Goal: Task Accomplishment & Management: Complete application form

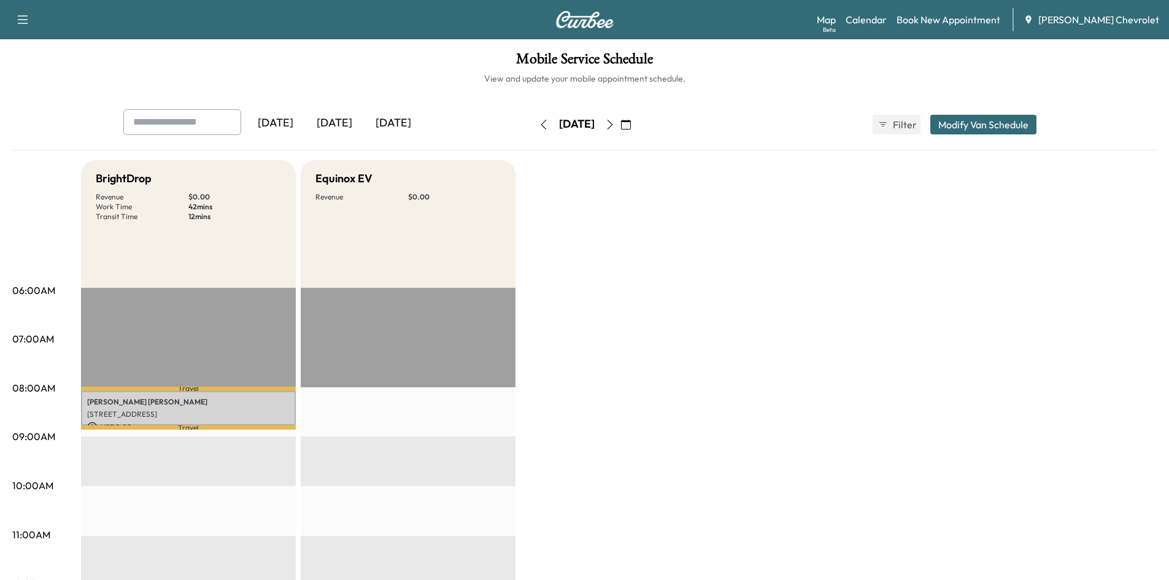
scroll to position [61, 0]
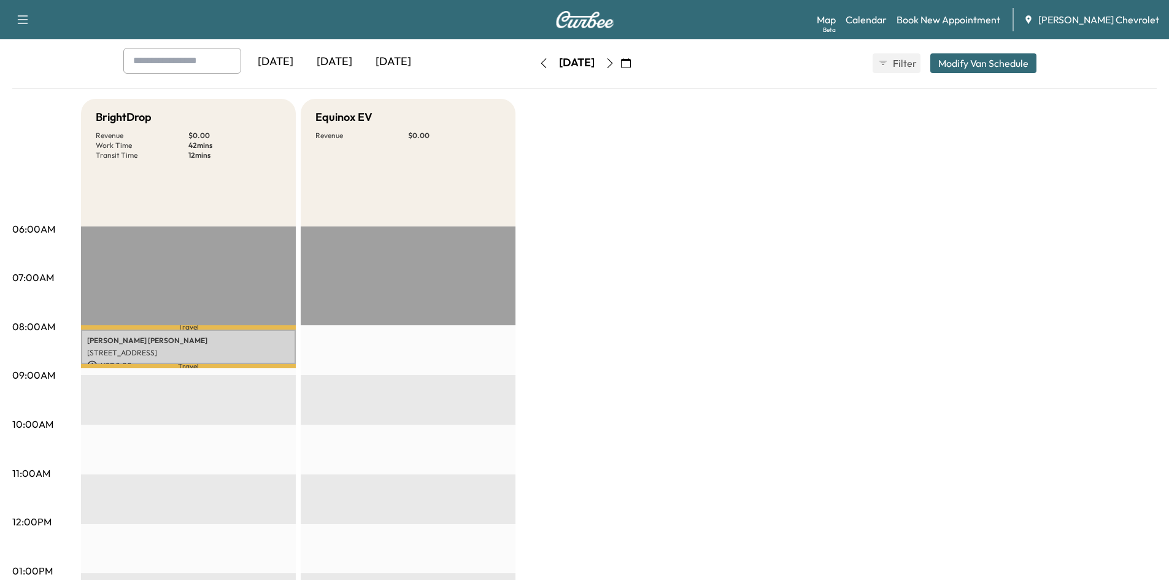
click at [533, 61] on button "button" at bounding box center [543, 63] width 21 height 20
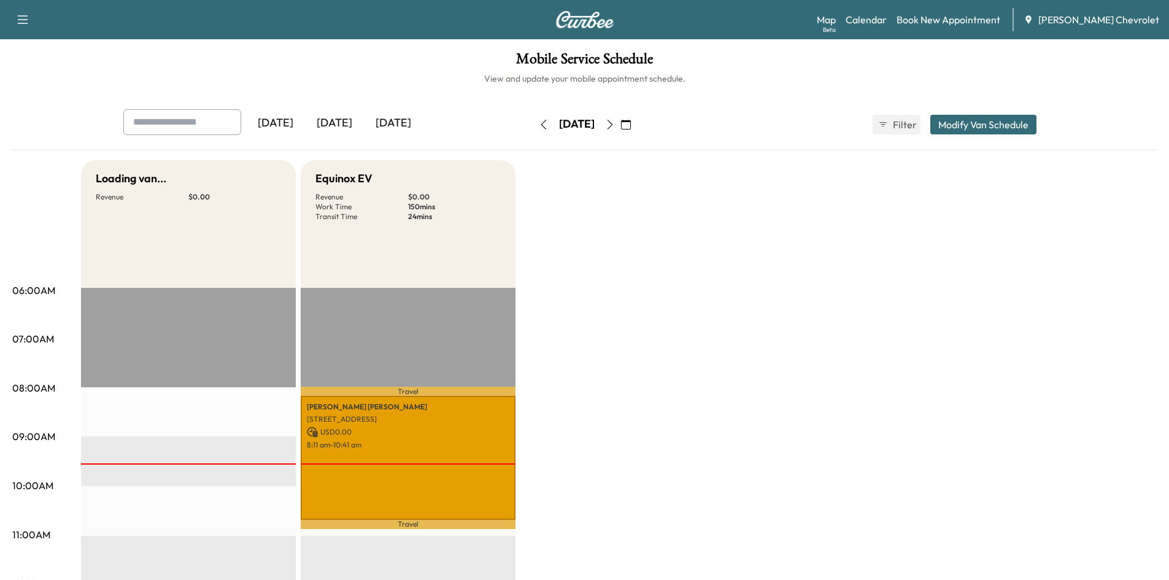
click at [615, 128] on icon "button" at bounding box center [610, 125] width 10 height 10
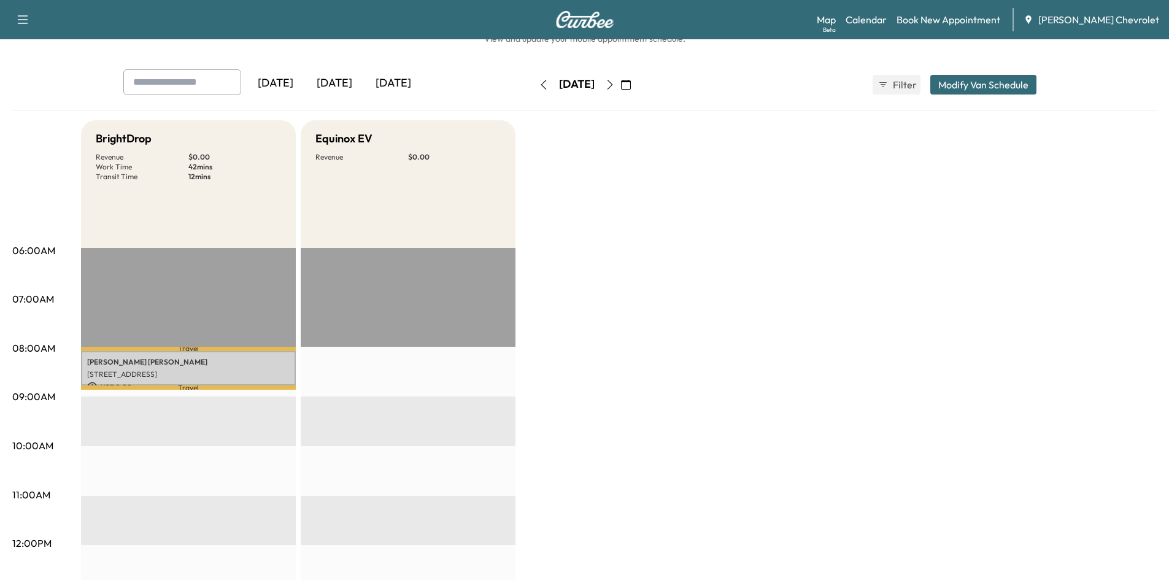
scroll to position [61, 0]
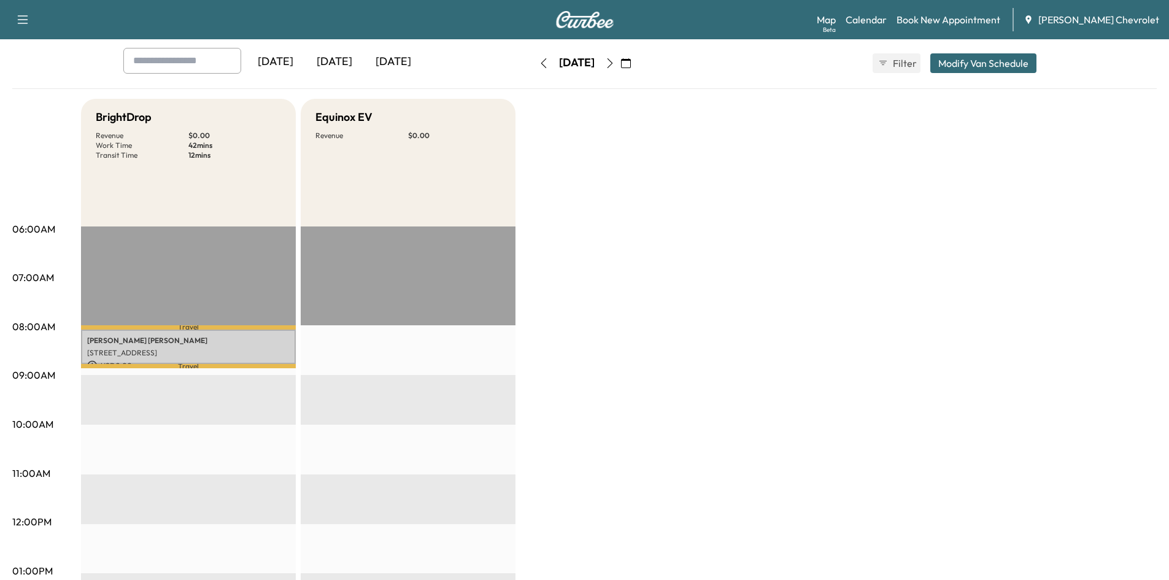
click at [615, 66] on icon "button" at bounding box center [610, 63] width 10 height 10
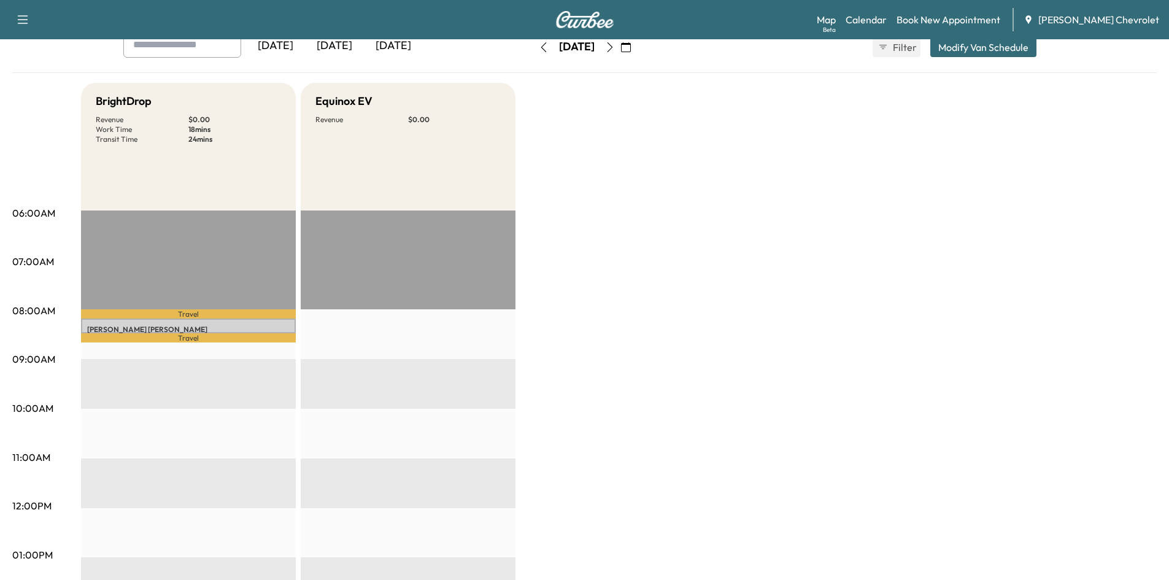
scroll to position [61, 0]
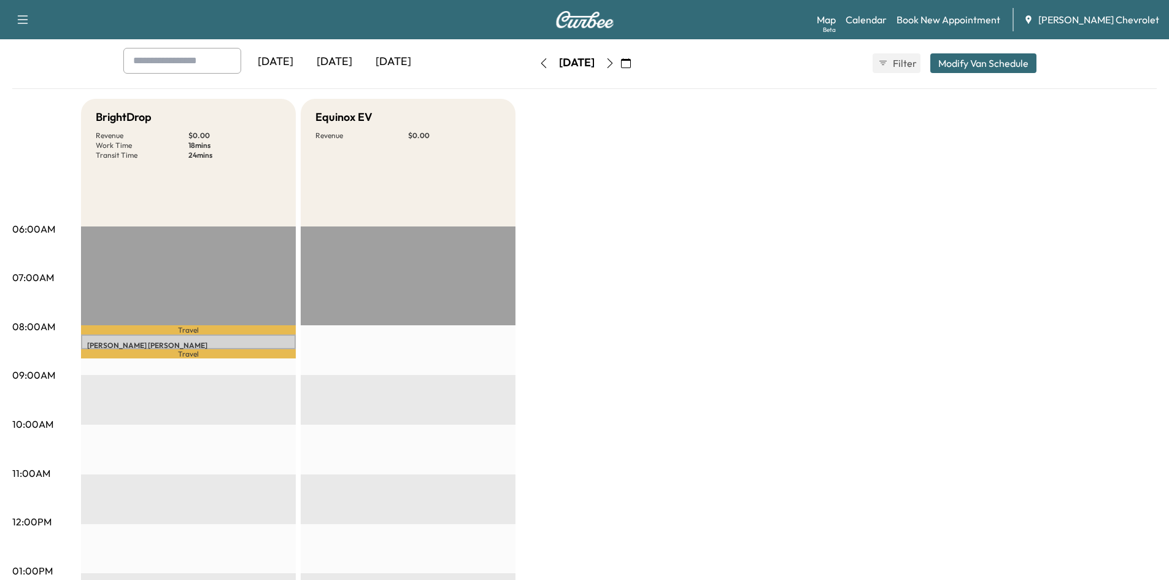
click at [615, 67] on icon "button" at bounding box center [610, 63] width 10 height 10
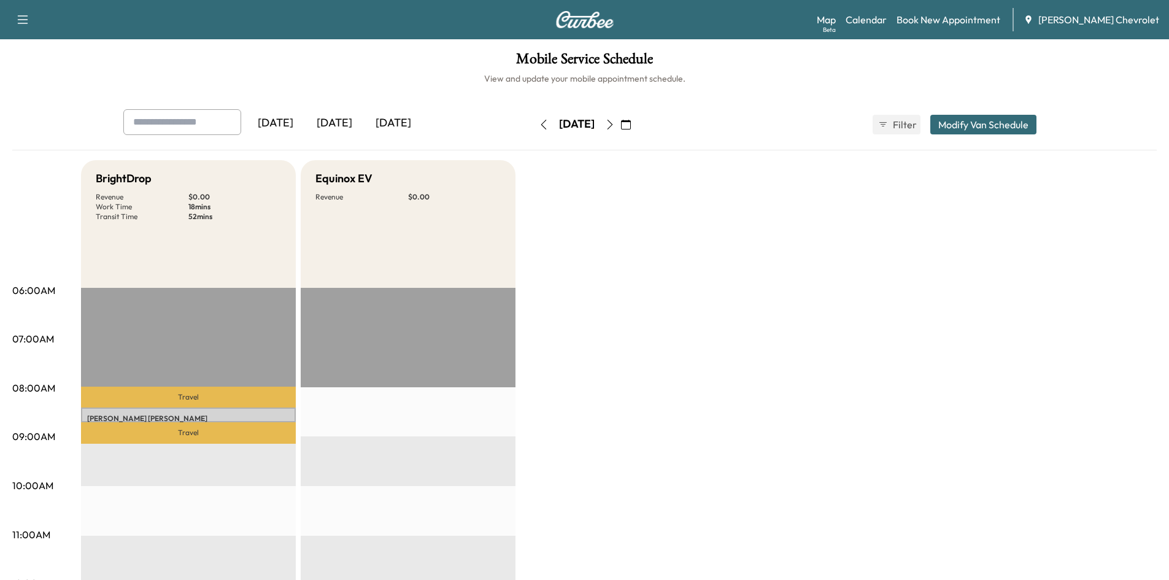
click at [615, 127] on icon "button" at bounding box center [610, 125] width 10 height 10
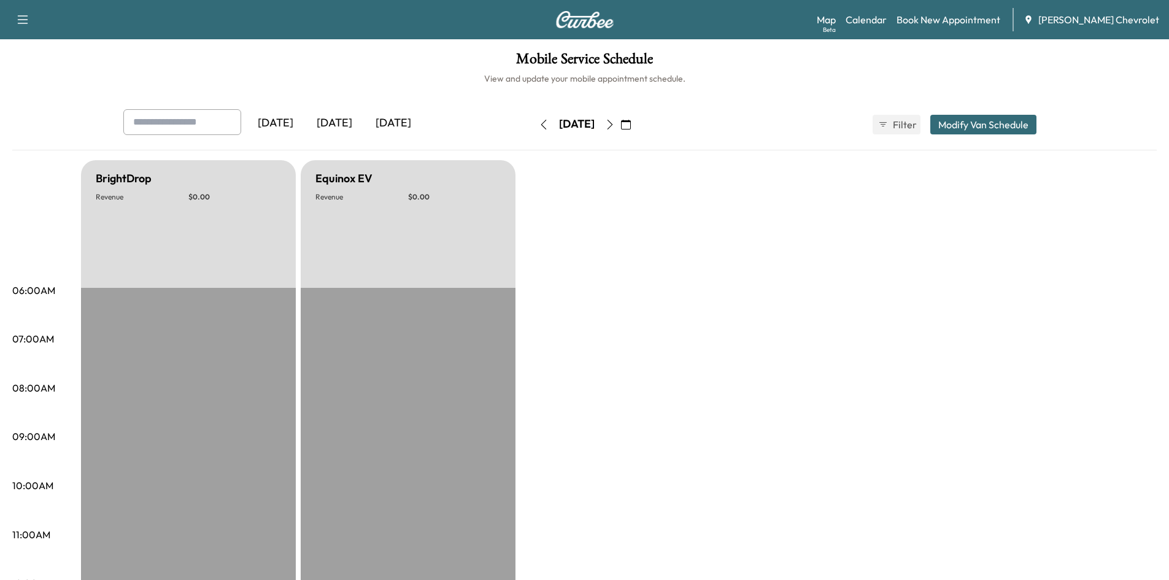
click at [533, 110] on div "[DATE] October 2025 S M T W T F S 28 29 30 1 2 3 4 5 6 7 8 9 10 11 12 13 14 15 …" at bounding box center [584, 124] width 103 height 39
drag, startPoint x: 514, startPoint y: 110, endPoint x: 511, endPoint y: 120, distance: 10.1
click at [533, 112] on div "[DATE] October 2025 S M T W T F S 28 29 30 1 2 3 4 5 6 7 8 9 10 11 12 13 14 15 …" at bounding box center [584, 124] width 103 height 39
click at [539, 123] on icon "button" at bounding box center [544, 125] width 10 height 10
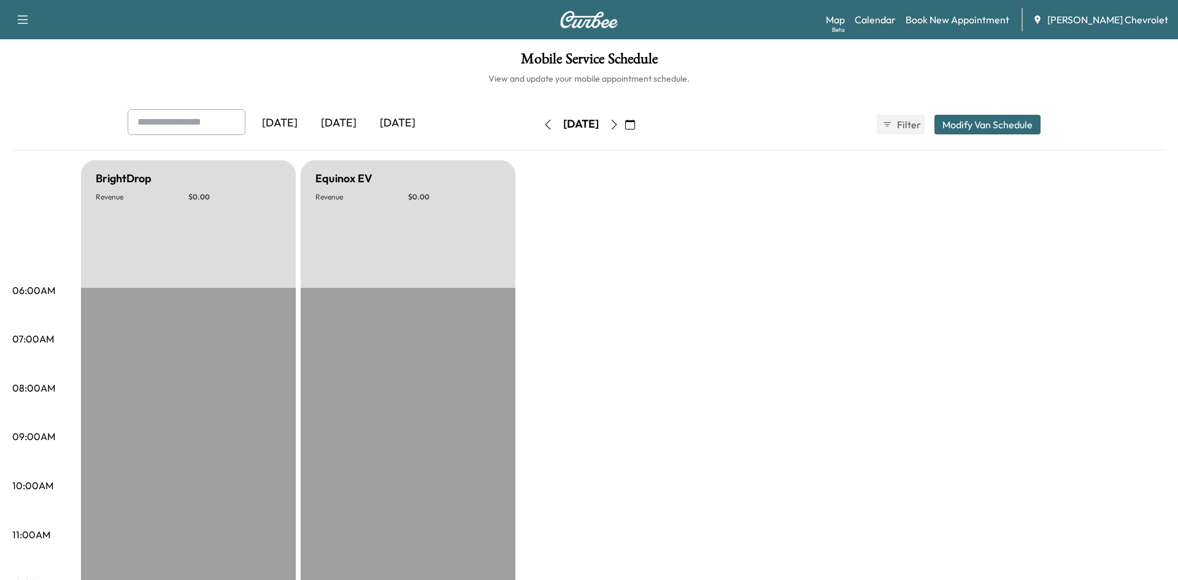
click at [508, 124] on div "[DATE] [DATE] [DATE] [DATE] October 2025 S M T W T F S 28 29 30 1 2 3 4 5 6 7 8…" at bounding box center [589, 124] width 942 height 31
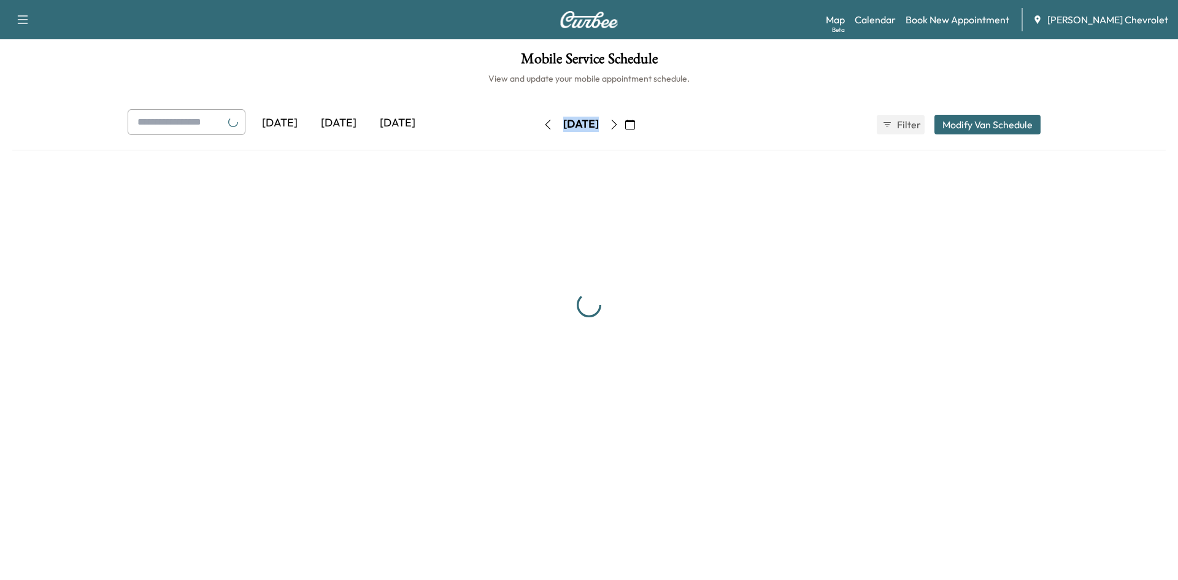
click at [508, 124] on div "[DATE] [DATE] [DATE] [DATE] October 2025 S M T W T F S 28 29 30 1 2 3 4 5 6 7 8…" at bounding box center [589, 124] width 942 height 31
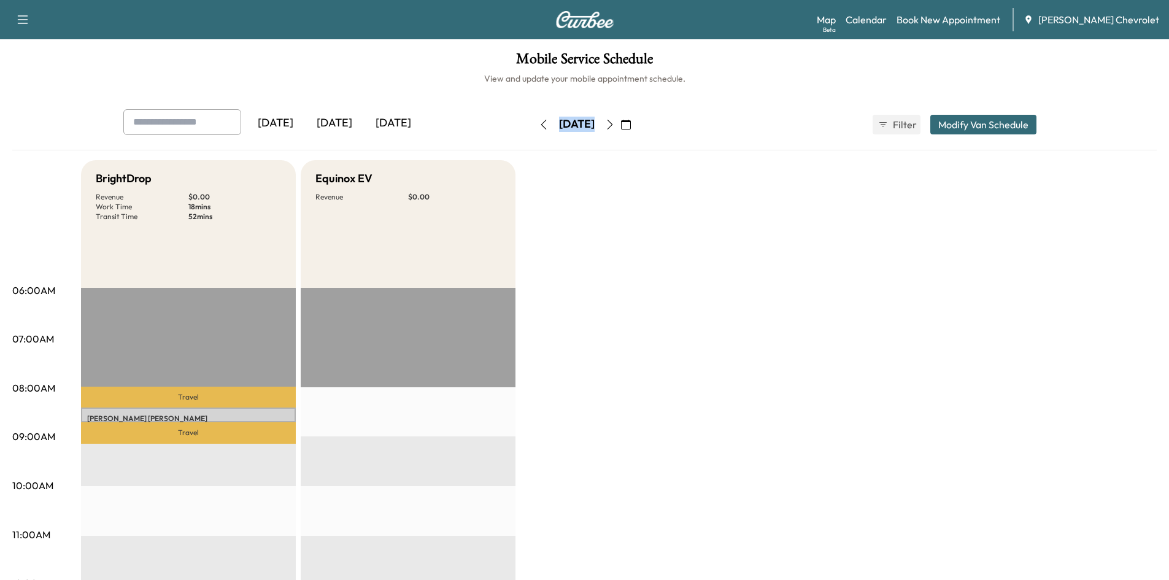
click at [539, 126] on icon "button" at bounding box center [544, 125] width 10 height 10
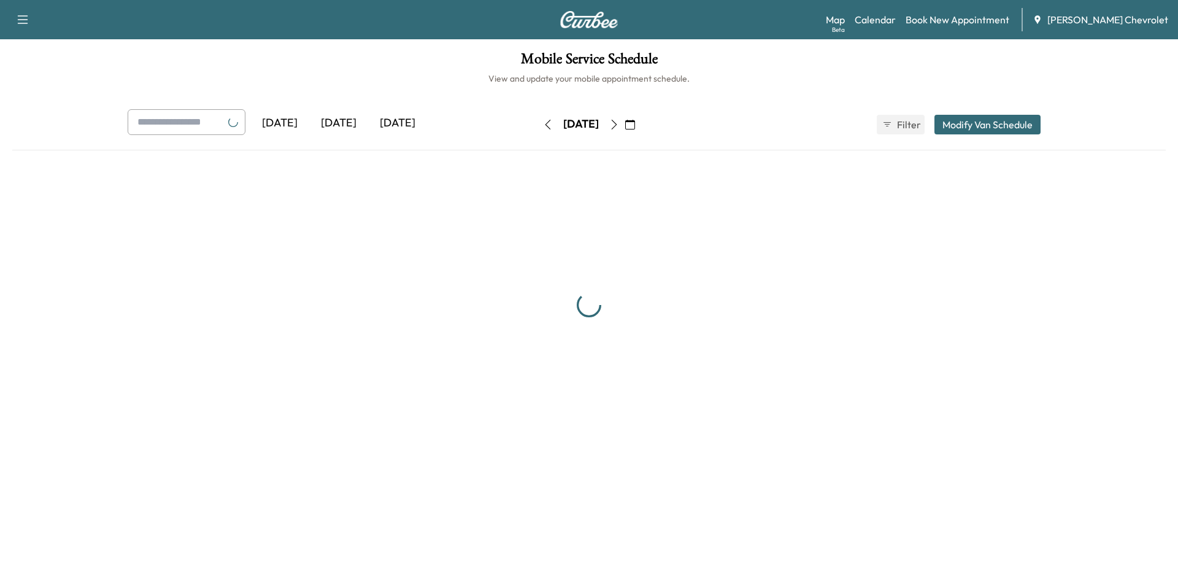
click at [543, 126] on icon "button" at bounding box center [548, 125] width 10 height 10
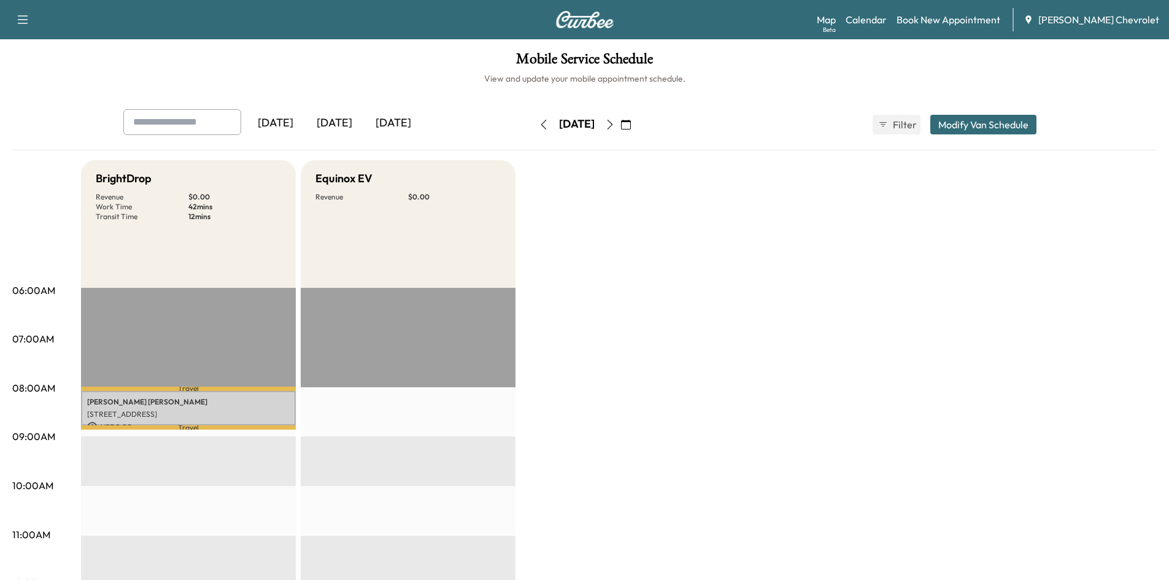
click at [533, 126] on button "button" at bounding box center [543, 125] width 21 height 20
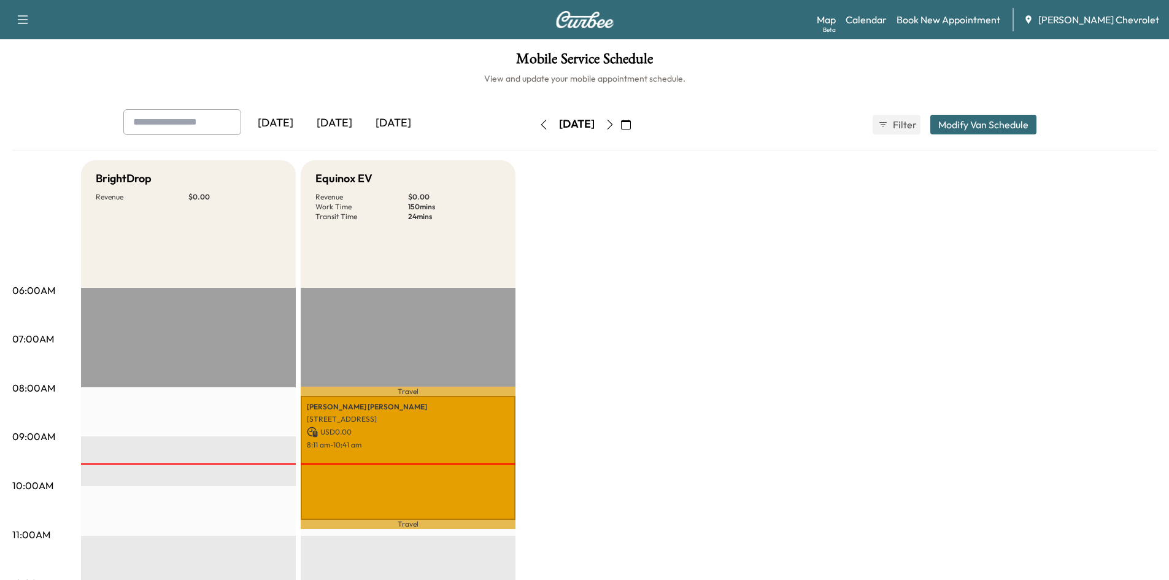
click at [636, 125] on button "button" at bounding box center [625, 125] width 21 height 20
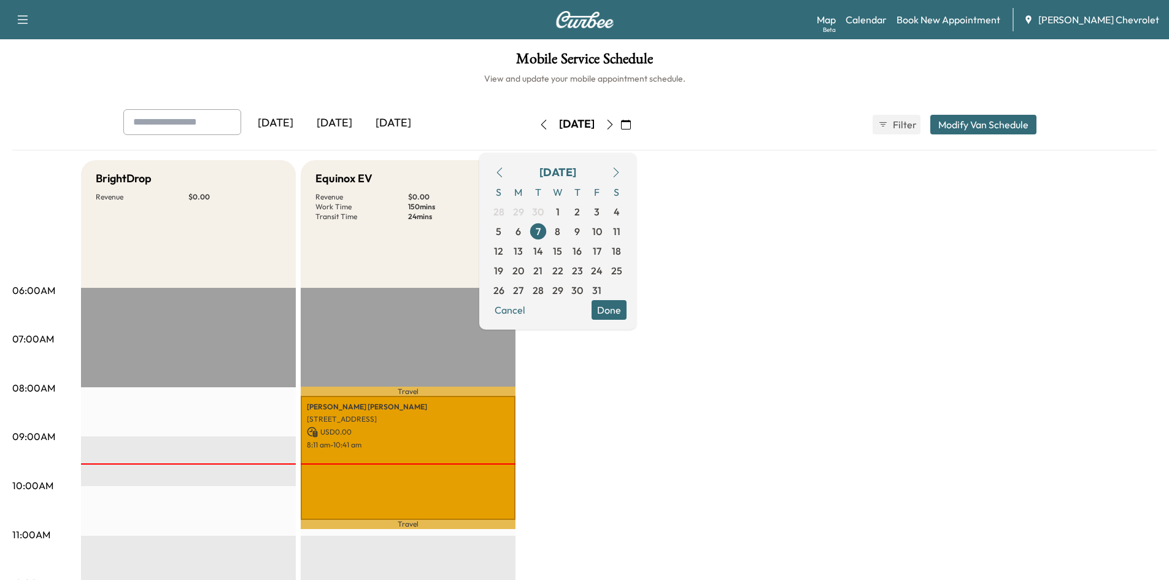
click at [620, 126] on button "button" at bounding box center [609, 125] width 21 height 20
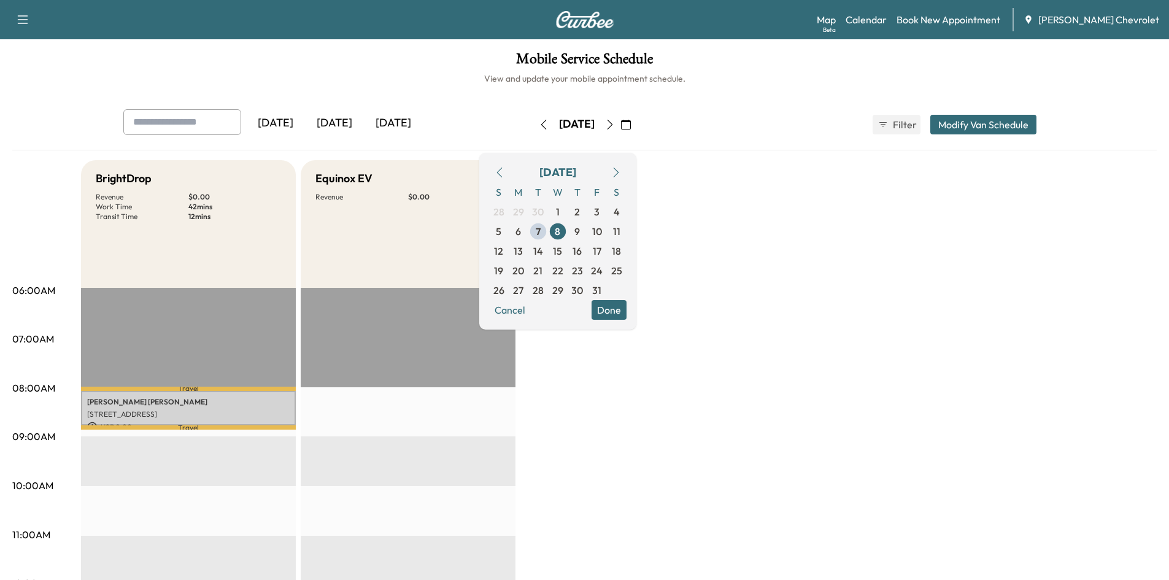
click at [229, 74] on h6 "View and update your mobile appointment schedule." at bounding box center [584, 78] width 1144 height 12
drag, startPoint x: 787, startPoint y: 271, endPoint x: 809, endPoint y: 229, distance: 46.9
click at [934, 18] on link "Book New Appointment" at bounding box center [948, 19] width 104 height 15
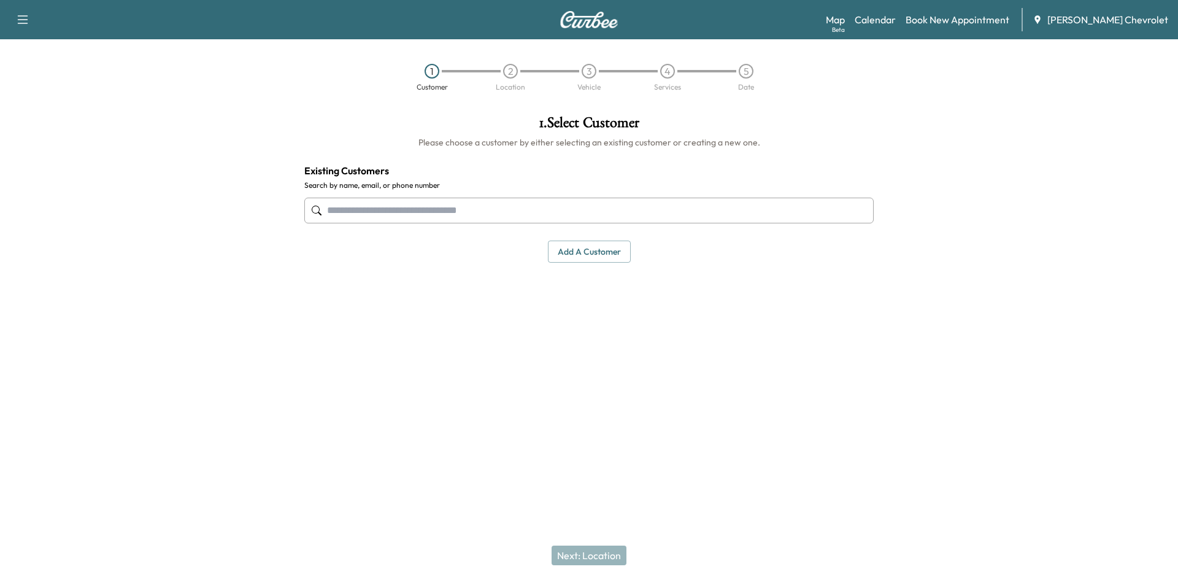
click at [580, 253] on button "Add a customer" at bounding box center [589, 251] width 83 height 23
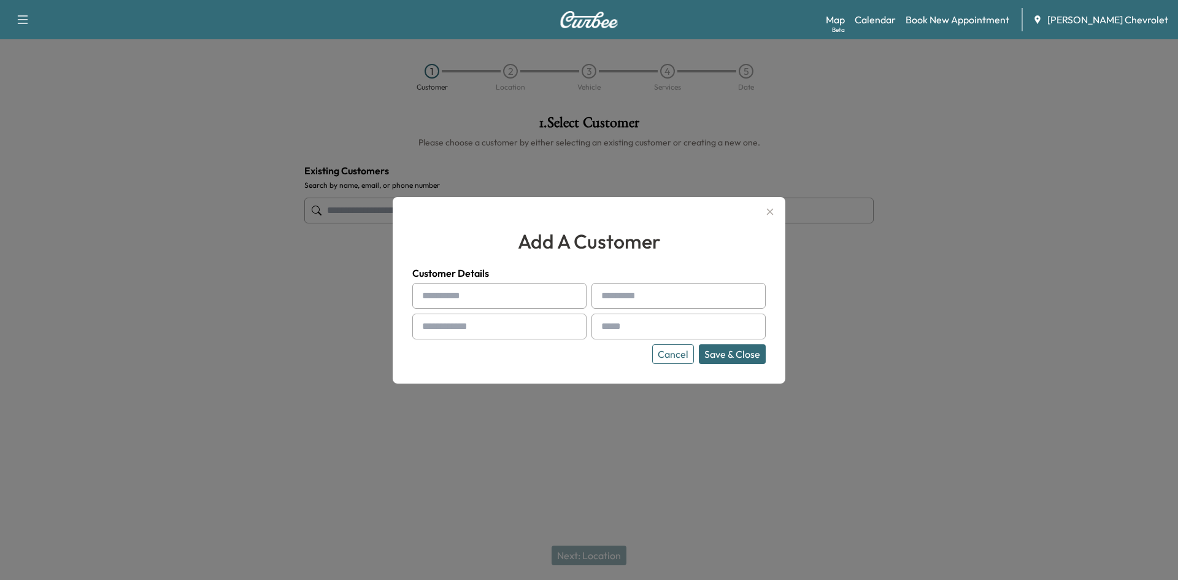
click at [486, 294] on input "text" at bounding box center [499, 296] width 174 height 26
type input "*"
type input "*****"
type input "******"
click at [478, 320] on input "text" at bounding box center [499, 327] width 174 height 26
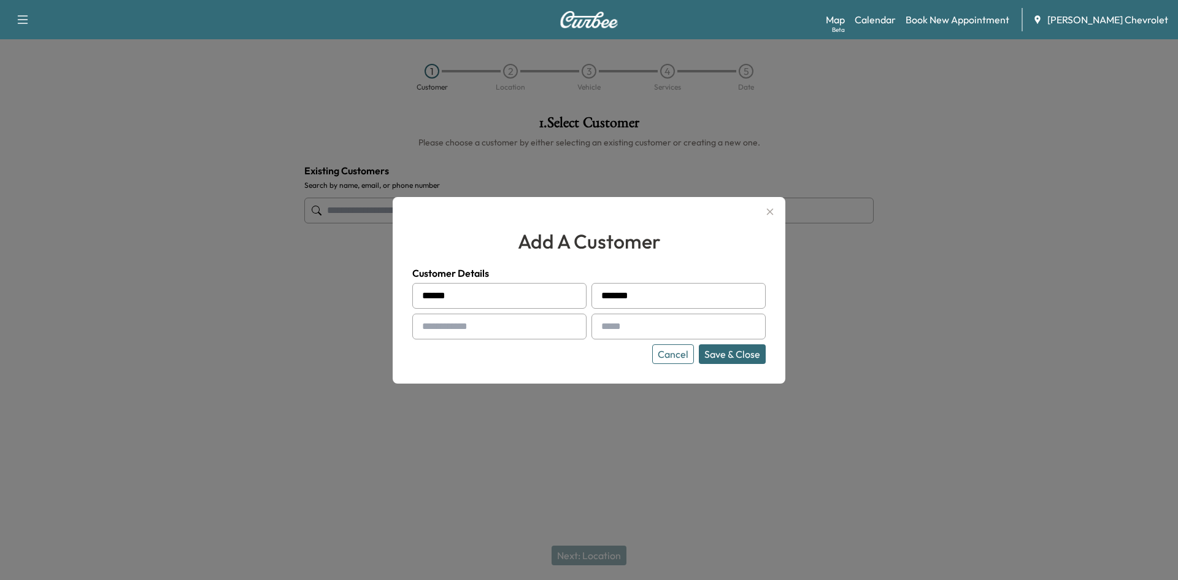
click at [538, 336] on input "text" at bounding box center [499, 327] width 174 height 26
paste input "**********"
type input "**********"
drag, startPoint x: 646, startPoint y: 324, endPoint x: 958, endPoint y: 304, distance: 312.9
click at [646, 324] on input "text" at bounding box center [678, 327] width 174 height 26
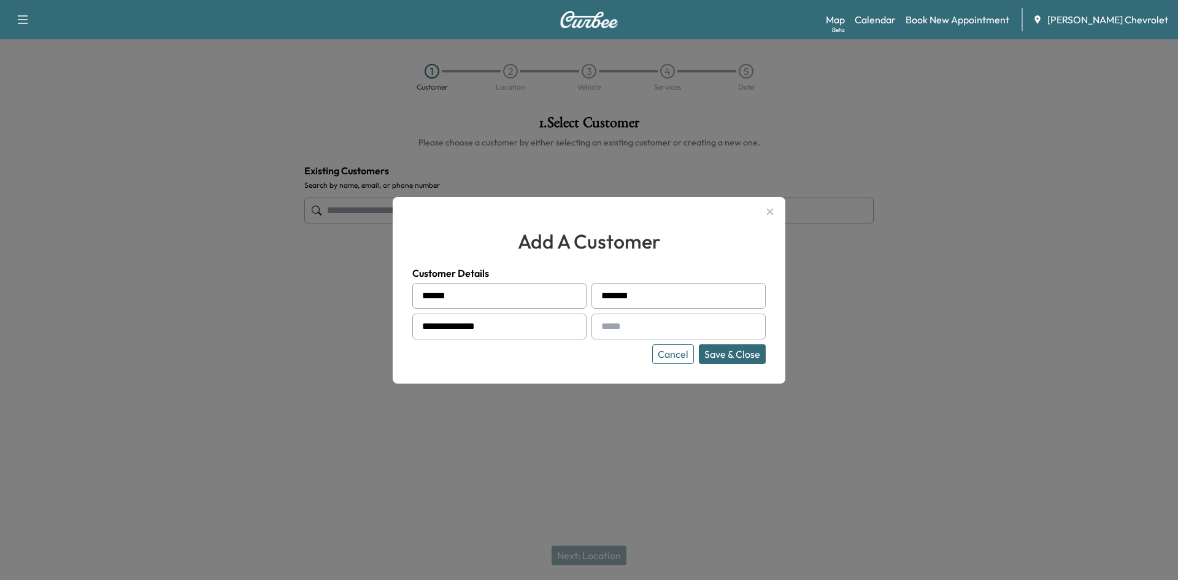
click at [629, 320] on input "text" at bounding box center [678, 327] width 174 height 26
click at [628, 324] on input "text" at bounding box center [678, 327] width 174 height 26
paste input "**********"
type input "**********"
click at [744, 348] on button "Save & Close" at bounding box center [732, 354] width 67 height 20
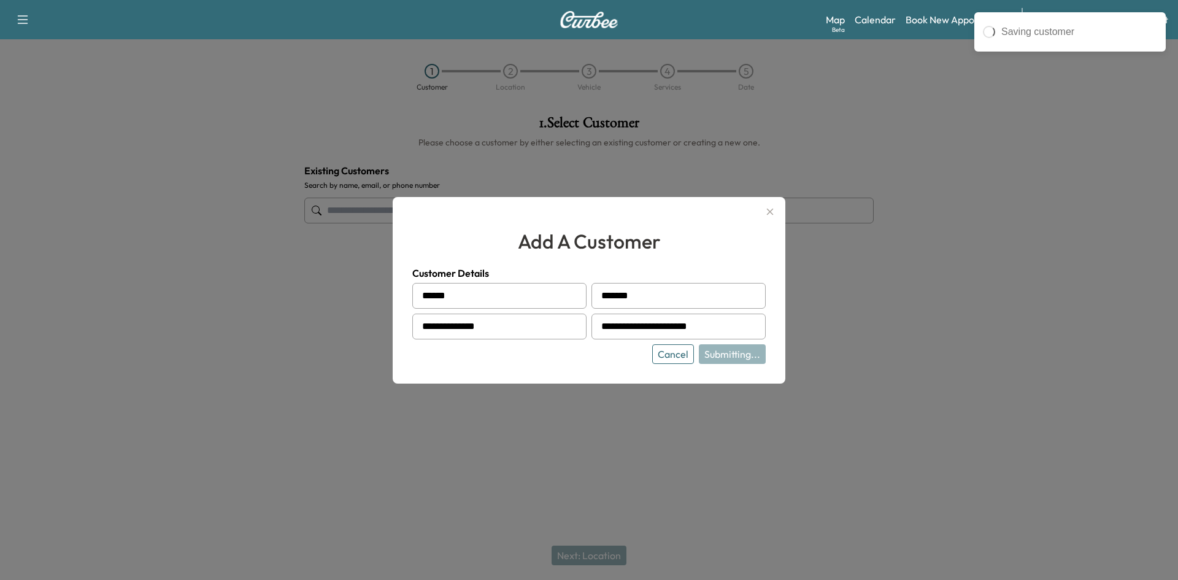
type input "**********"
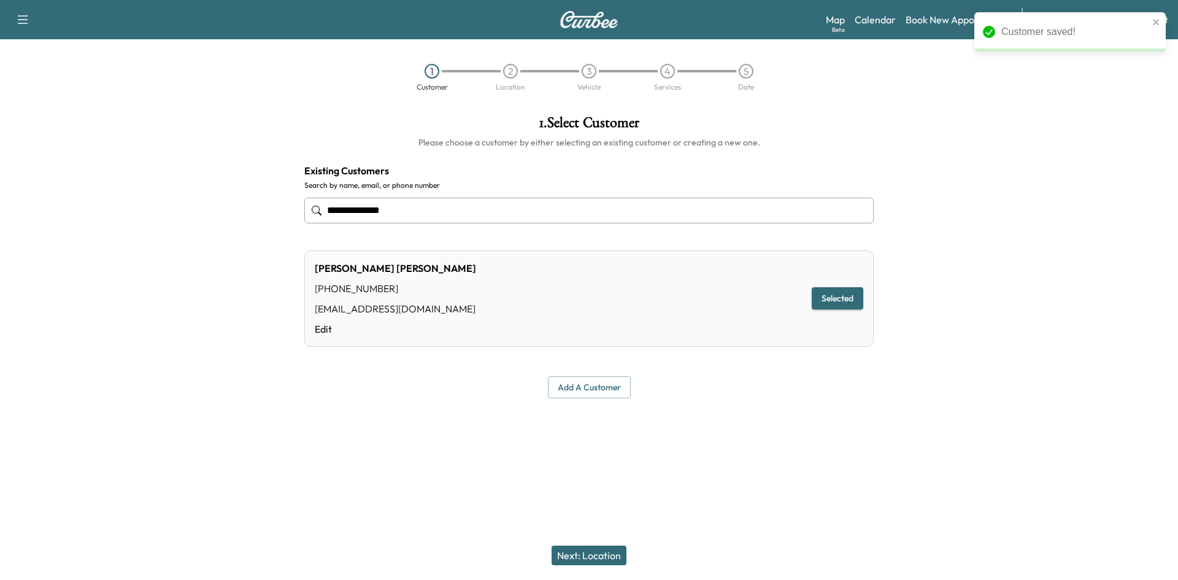
click at [564, 545] on div "Next: Location" at bounding box center [589, 555] width 1178 height 49
click at [566, 547] on button "Next: Location" at bounding box center [589, 555] width 75 height 20
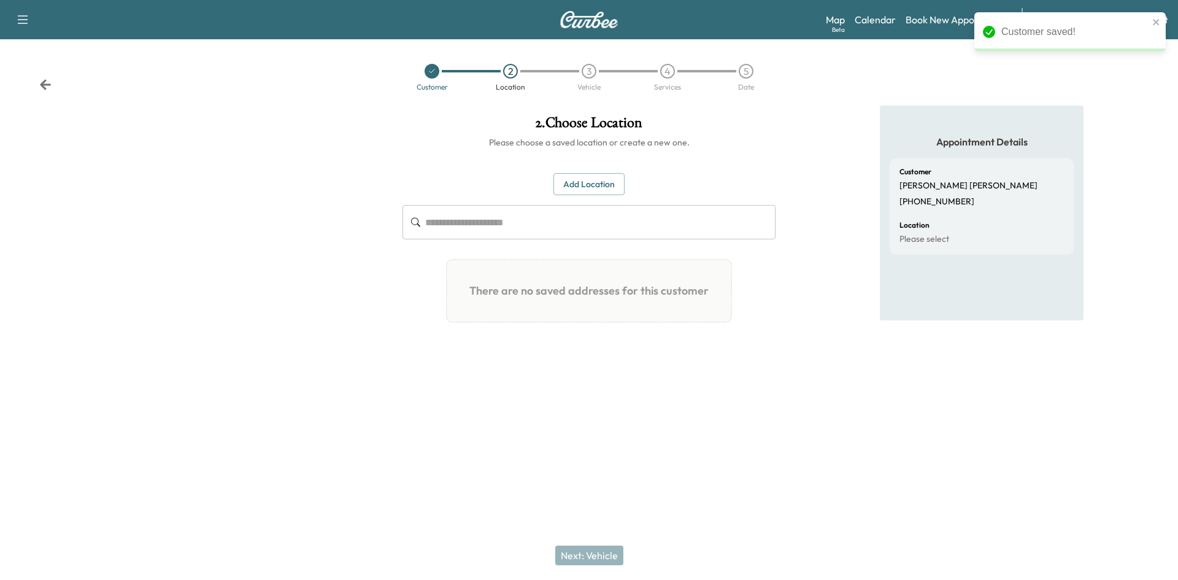
click at [610, 183] on button "Add Location" at bounding box center [588, 184] width 71 height 23
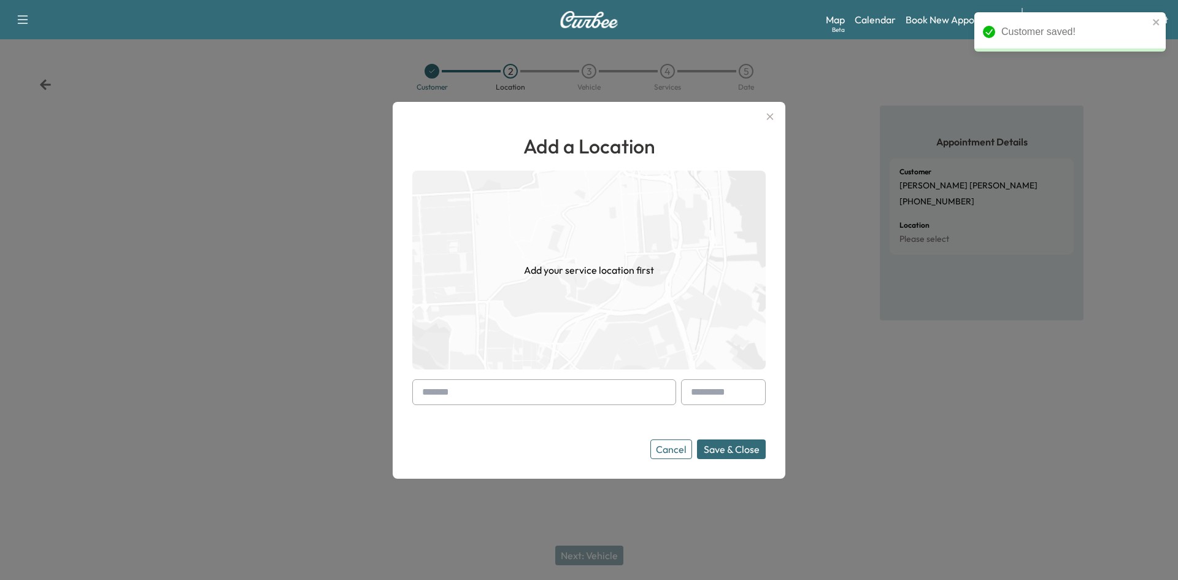
click at [454, 382] on input "text" at bounding box center [544, 392] width 264 height 26
paste input "**********"
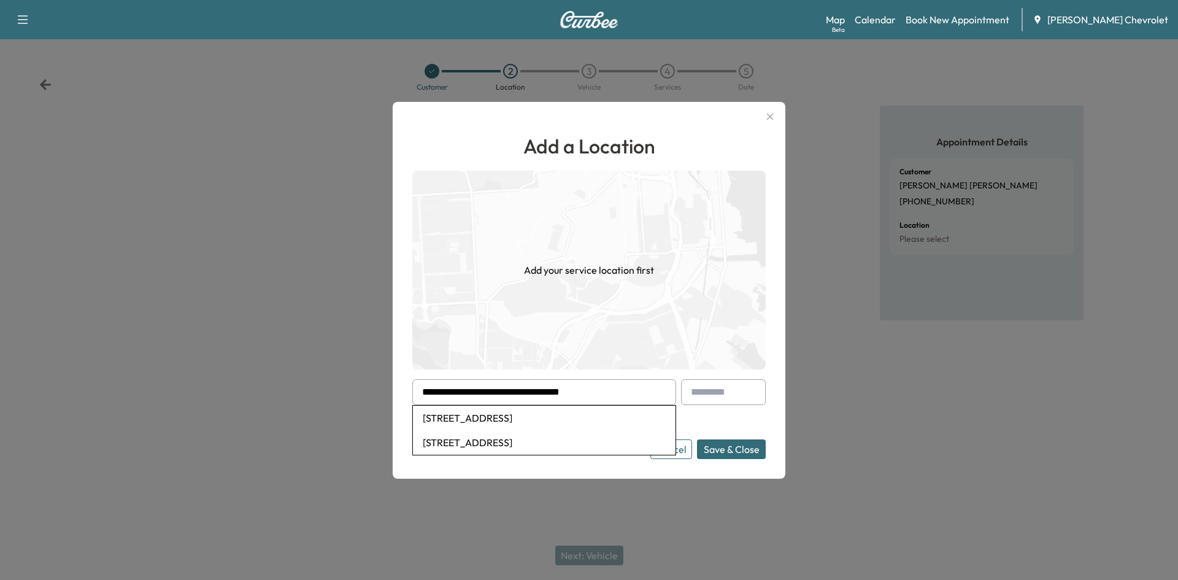
click at [697, 439] on button "Save & Close" at bounding box center [731, 449] width 69 height 20
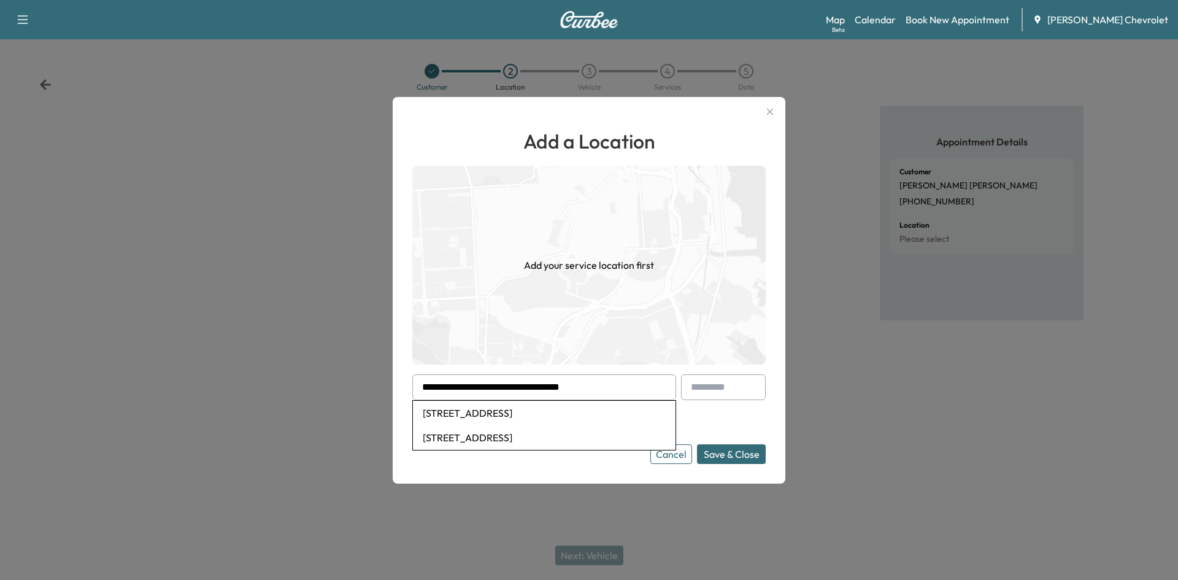
click at [533, 407] on li "[STREET_ADDRESS]" at bounding box center [544, 413] width 263 height 25
type input "**********"
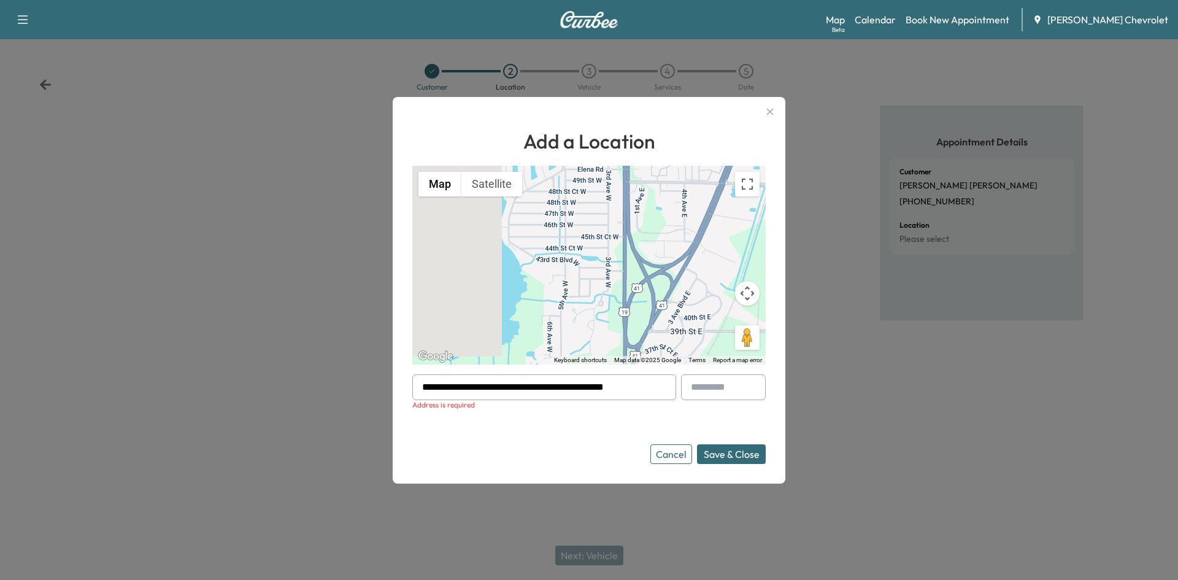
click at [733, 458] on button "Save & Close" at bounding box center [731, 454] width 69 height 20
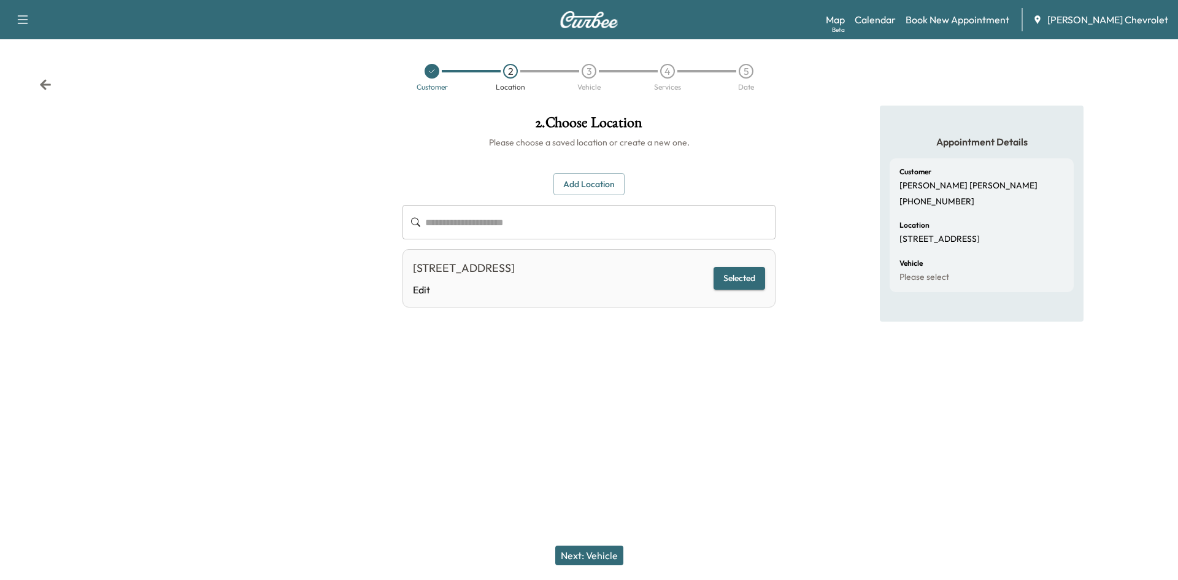
click at [607, 552] on button "Next: Vehicle" at bounding box center [589, 555] width 68 height 20
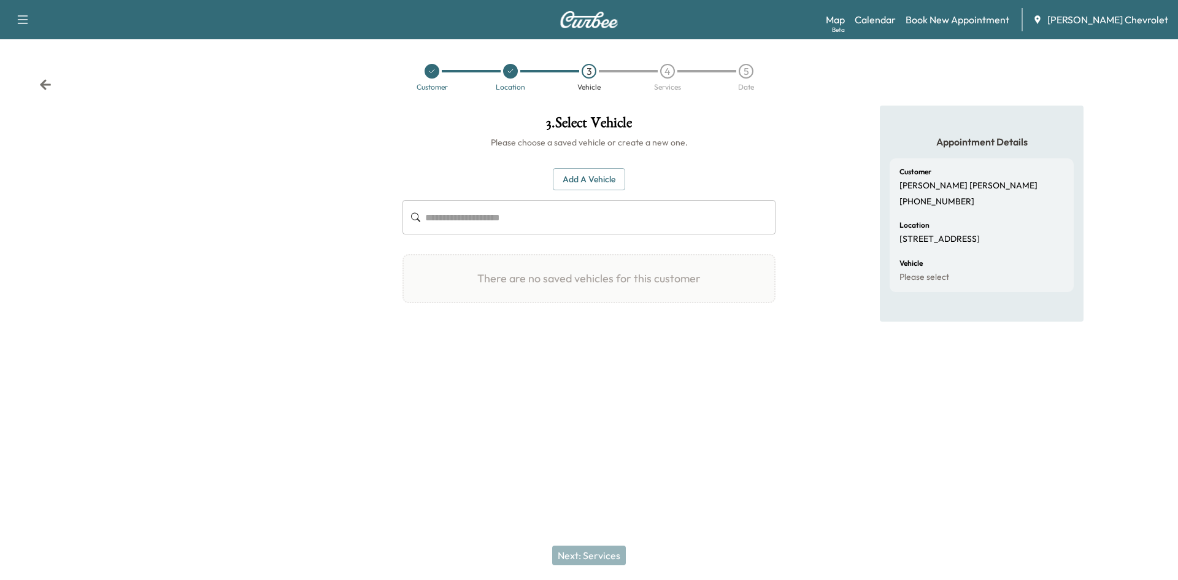
click at [579, 176] on button "Add a Vehicle" at bounding box center [589, 179] width 72 height 23
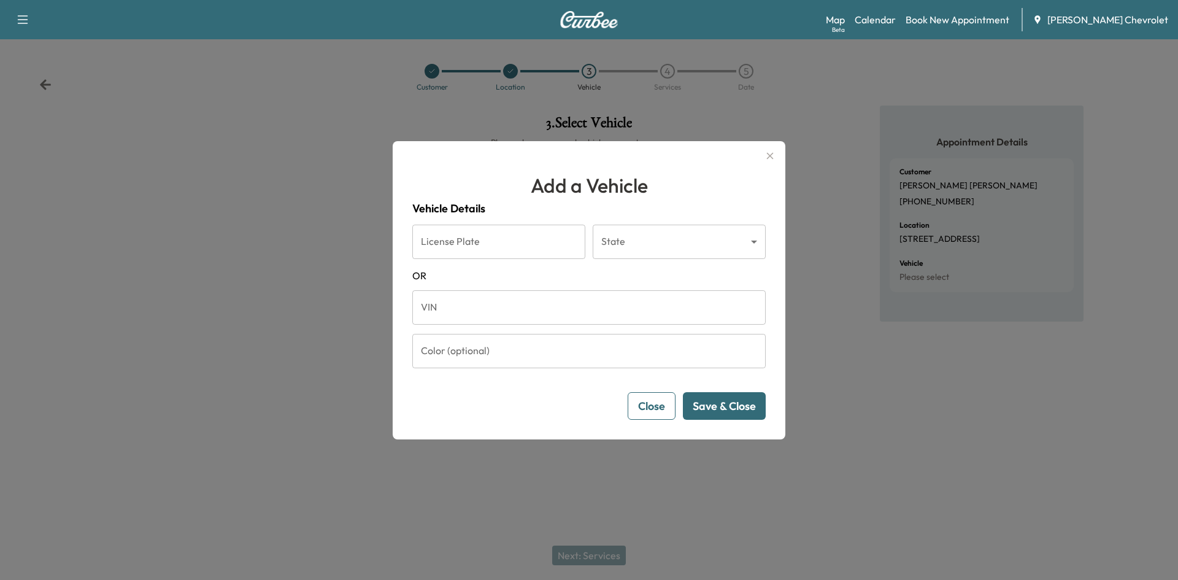
click at [464, 306] on input "VIN" at bounding box center [588, 307] width 353 height 34
paste input "**********"
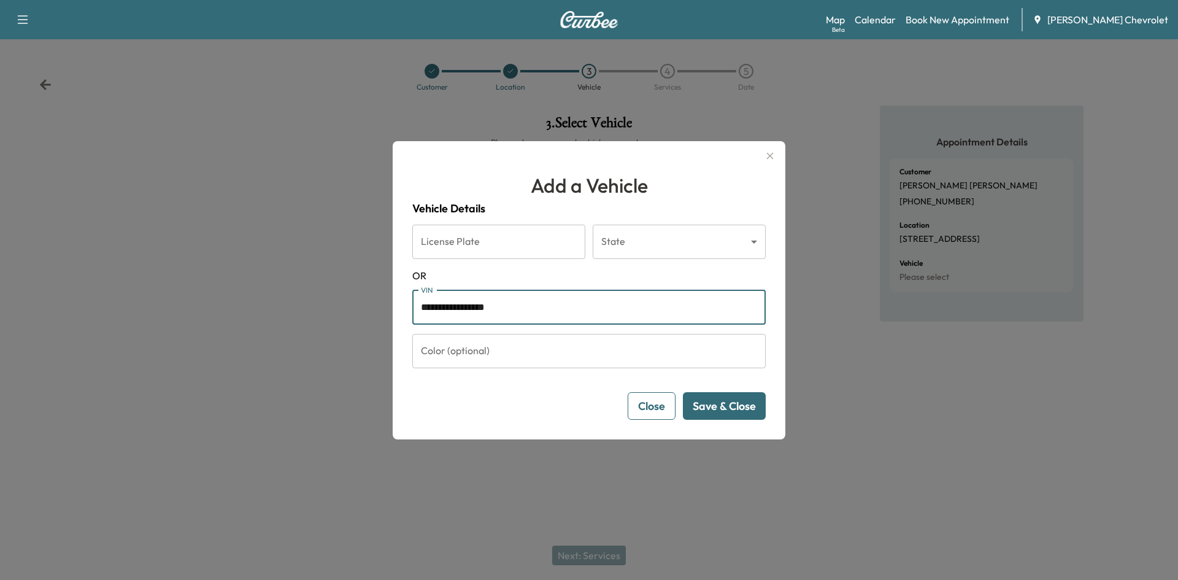
type input "**********"
click at [741, 408] on button "Save & Close" at bounding box center [724, 406] width 83 height 28
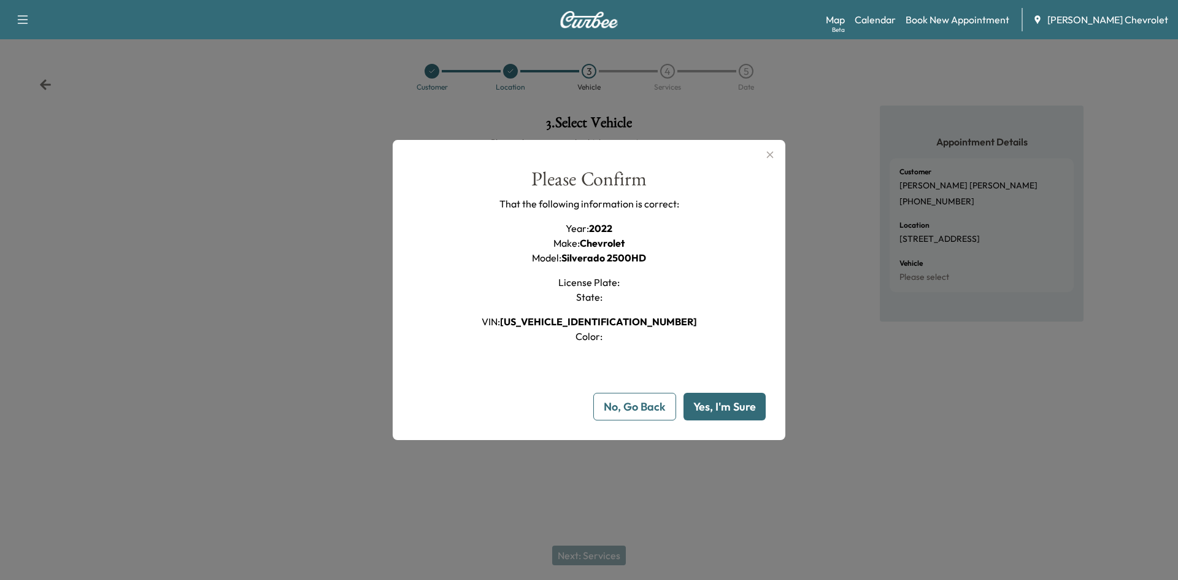
click at [726, 396] on button "Yes, I'm Sure" at bounding box center [724, 407] width 82 height 28
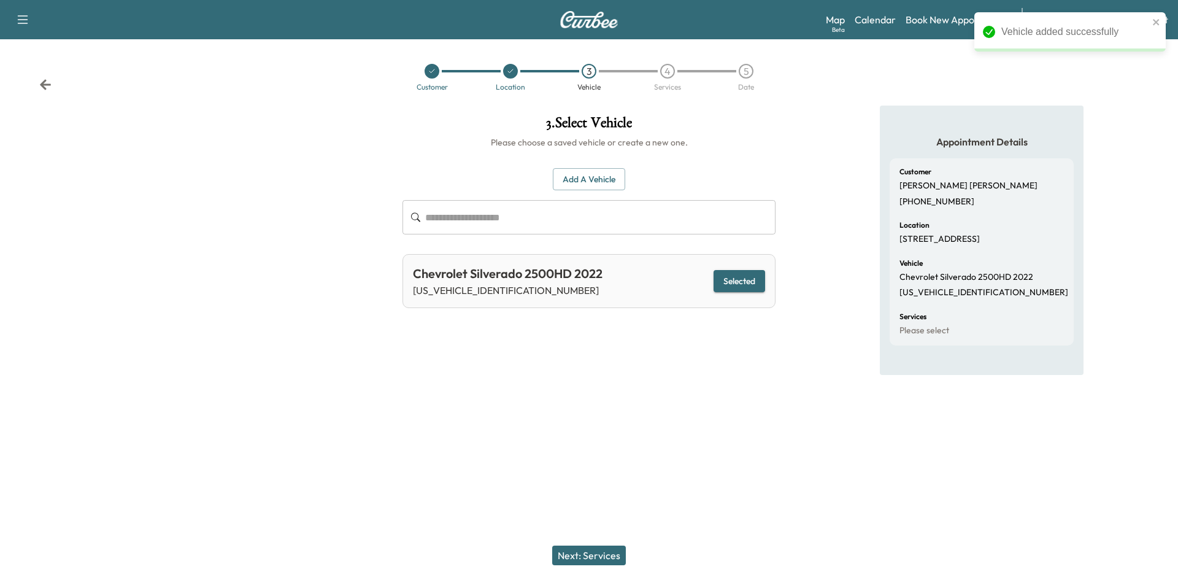
click at [585, 553] on button "Next: Services" at bounding box center [589, 555] width 74 height 20
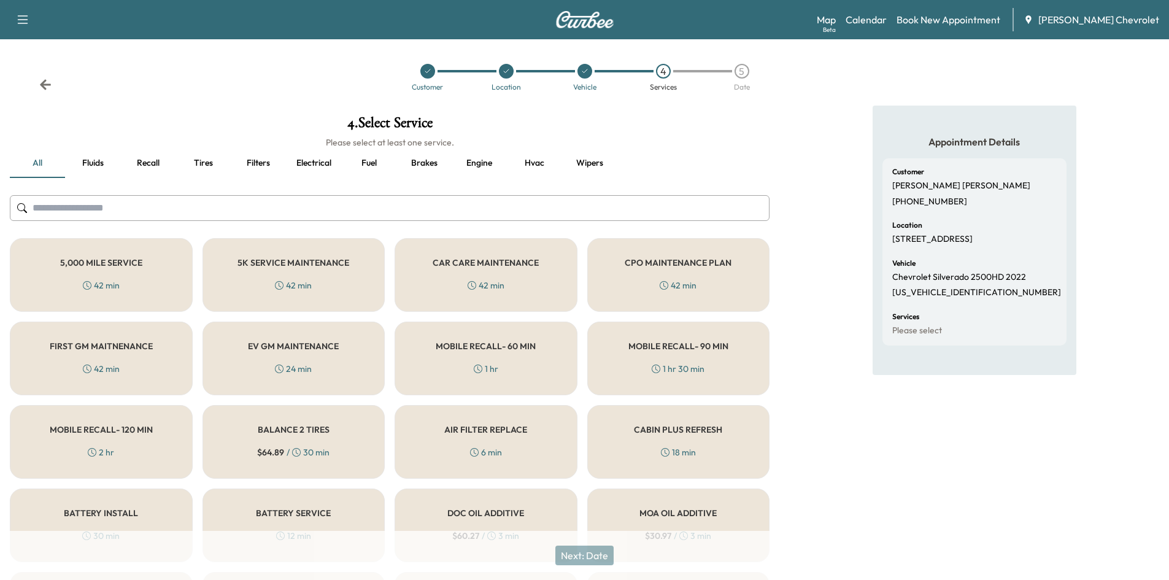
click at [700, 363] on div "1 hr 30 min" at bounding box center [678, 369] width 53 height 12
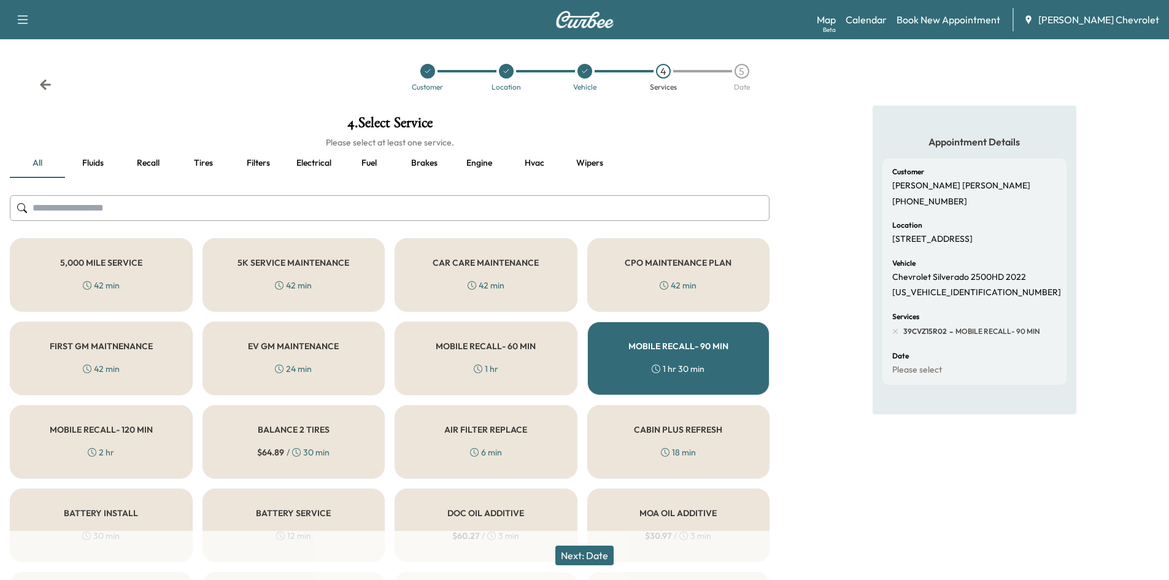
click at [593, 550] on button "Next: Date" at bounding box center [584, 555] width 58 height 20
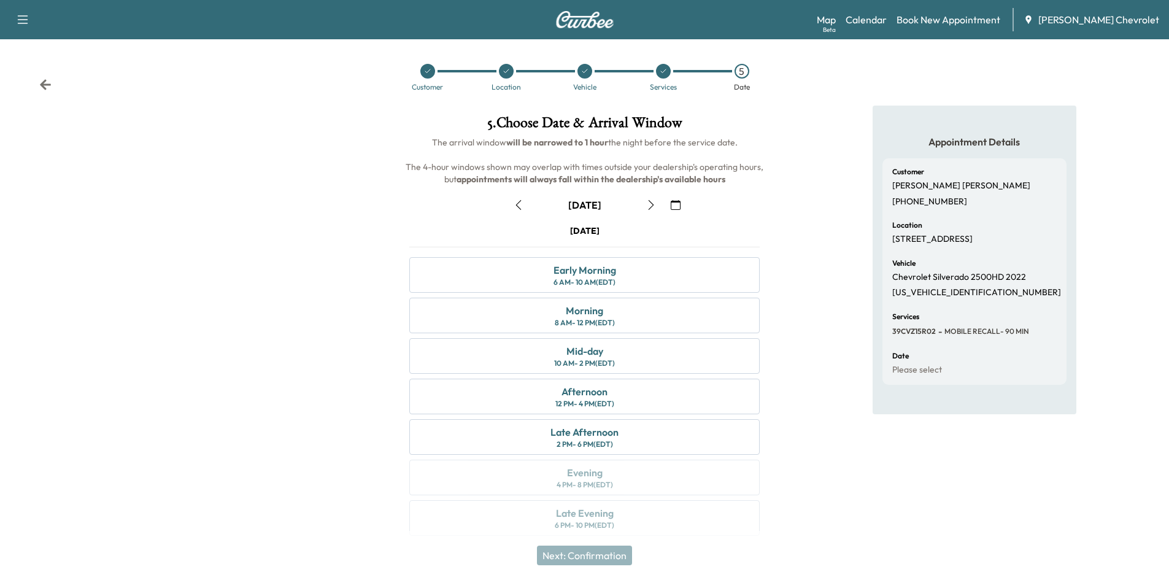
drag, startPoint x: 893, startPoint y: 185, endPoint x: 1037, endPoint y: 244, distance: 155.7
click at [1007, 237] on div "Customer [PERSON_NAME] [PHONE_NUMBER] Location [STREET_ADDRESS] Vehicle Chevrol…" at bounding box center [974, 271] width 184 height 226
click at [1071, 252] on div "Appointment Details Customer [PERSON_NAME] [PHONE_NUMBER] Location [STREET_ADDR…" at bounding box center [974, 260] width 204 height 309
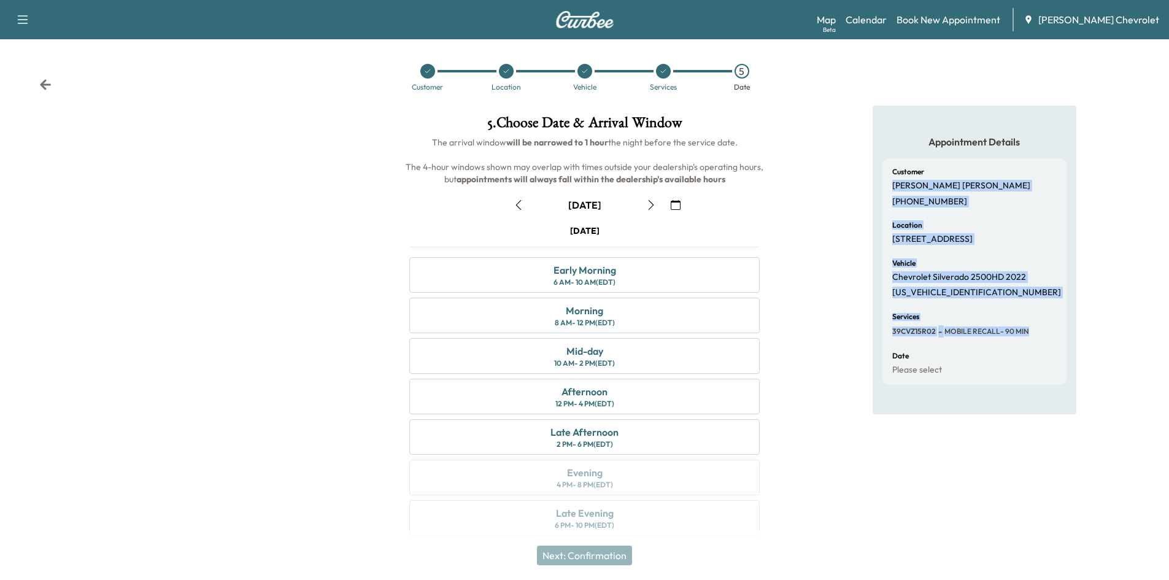
drag, startPoint x: 884, startPoint y: 182, endPoint x: 1060, endPoint y: 334, distance: 232.2
click at [1059, 333] on div "Customer [PERSON_NAME] [PHONE_NUMBER] Location [STREET_ADDRESS] Vehicle Chevrol…" at bounding box center [974, 271] width 184 height 226
click at [1060, 340] on div "Customer [PERSON_NAME] [PHONE_NUMBER] Location [STREET_ADDRESS] Vehicle Chevrol…" at bounding box center [974, 271] width 184 height 226
drag, startPoint x: 891, startPoint y: 179, endPoint x: 1039, endPoint y: 366, distance: 238.4
click at [1039, 366] on div "Customer [PERSON_NAME] [PHONE_NUMBER] Location [STREET_ADDRESS] Vehicle Chevrol…" at bounding box center [974, 271] width 184 height 226
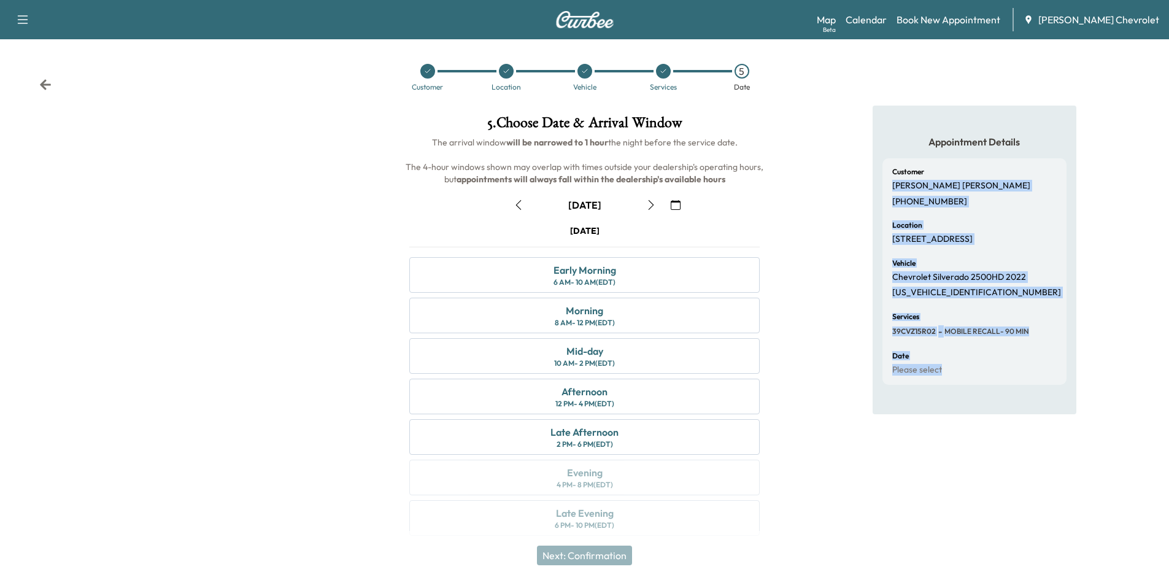
click at [1039, 366] on div "Date Please select" at bounding box center [974, 363] width 164 height 23
drag, startPoint x: 883, startPoint y: 175, endPoint x: 1038, endPoint y: 366, distance: 246.4
click at [1037, 366] on div "Customer [PERSON_NAME] [PHONE_NUMBER] Location [STREET_ADDRESS] Vehicle Chevrol…" at bounding box center [974, 271] width 184 height 226
click at [1038, 366] on div "Date Please select" at bounding box center [974, 363] width 164 height 23
drag, startPoint x: 887, startPoint y: 185, endPoint x: 1025, endPoint y: 380, distance: 238.6
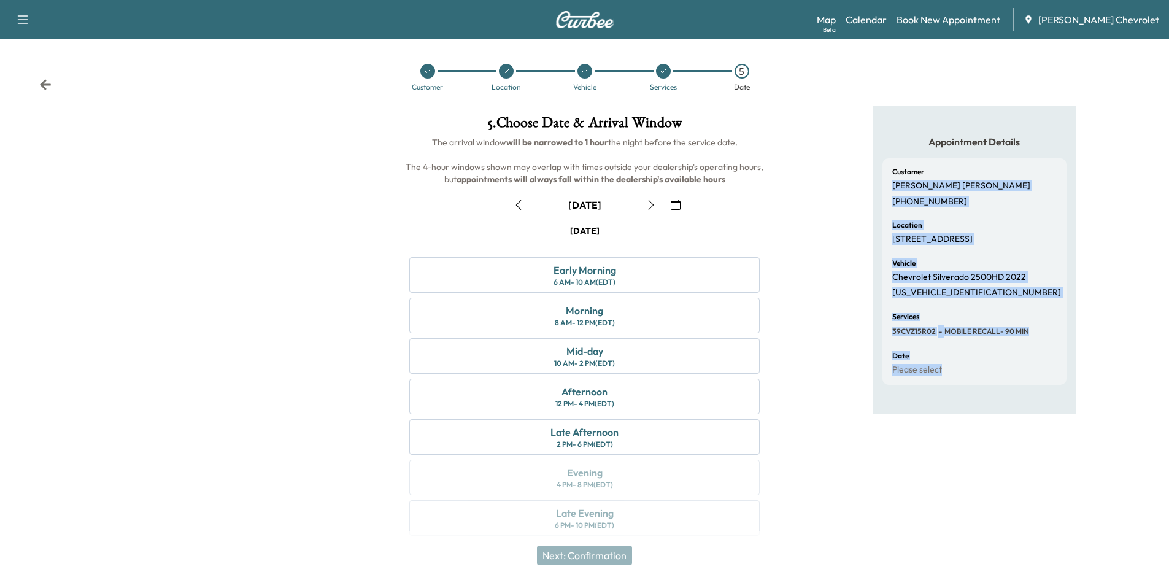
click at [1024, 380] on div "Customer [PERSON_NAME] [PHONE_NUMBER] Location [STREET_ADDRESS] Vehicle Chevrol…" at bounding box center [974, 271] width 184 height 226
click at [1033, 375] on div "Date Please select" at bounding box center [974, 363] width 164 height 23
drag, startPoint x: 891, startPoint y: 179, endPoint x: 1053, endPoint y: 376, distance: 255.1
click at [1053, 376] on div "Customer [PERSON_NAME] [PHONE_NUMBER] Location [STREET_ADDRESS] Vehicle Chevrol…" at bounding box center [974, 271] width 184 height 226
drag, startPoint x: 1053, startPoint y: 374, endPoint x: 1003, endPoint y: 333, distance: 65.4
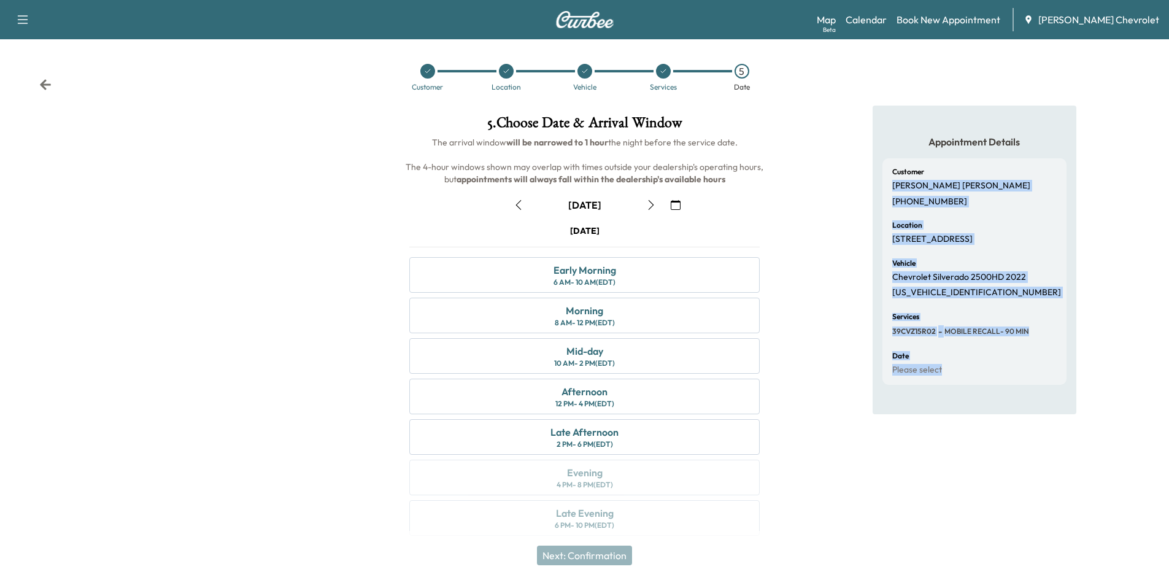
click at [1053, 374] on div "Date Please select" at bounding box center [974, 363] width 164 height 23
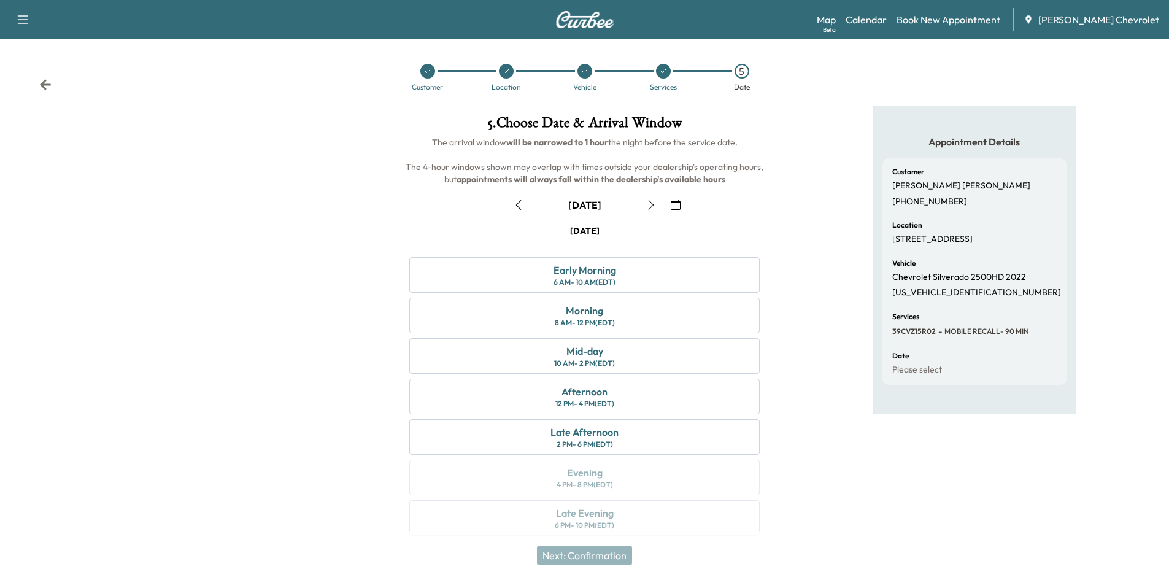
click at [818, 325] on div "Appointment Details Customer [PERSON_NAME] [PHONE_NUMBER] Location [STREET_ADDR…" at bounding box center [974, 328] width 390 height 445
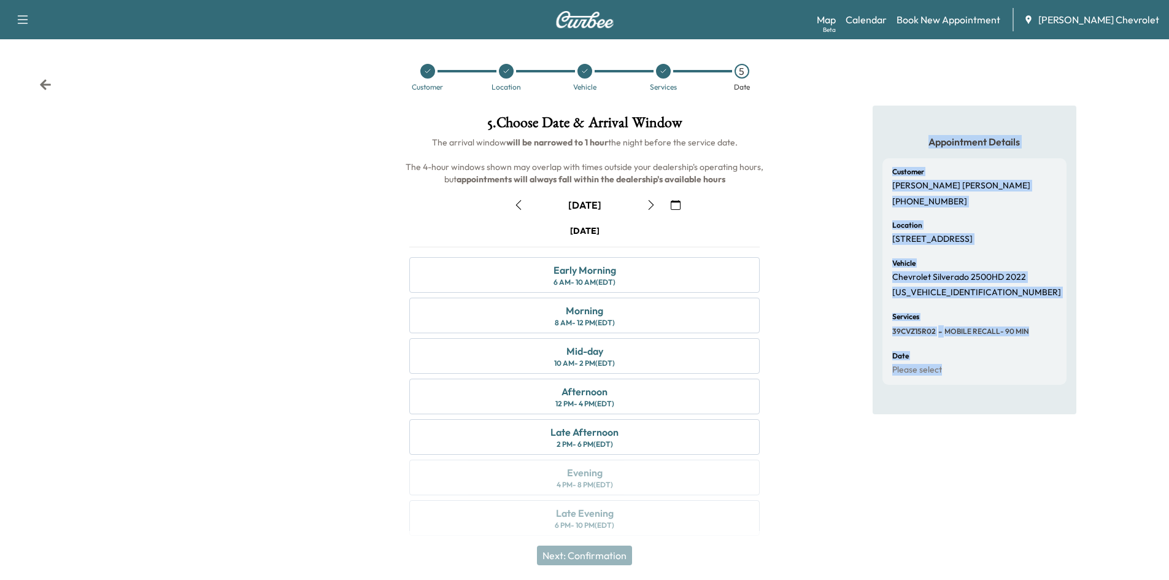
drag, startPoint x: 873, startPoint y: 149, endPoint x: 1036, endPoint y: 432, distance: 326.5
click at [1036, 432] on div "Appointment Details Customer [PERSON_NAME] [PHONE_NUMBER] Location [STREET_ADDR…" at bounding box center [974, 328] width 204 height 445
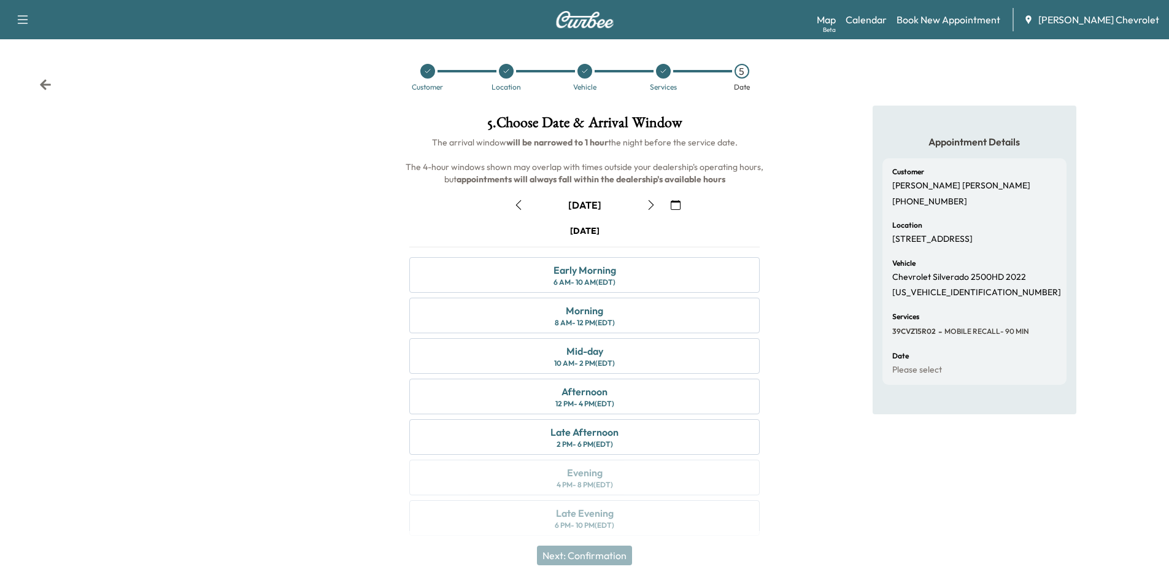
click at [1036, 432] on div "Appointment Details Customer [PERSON_NAME] [PHONE_NUMBER] Location [STREET_ADDR…" at bounding box center [974, 328] width 204 height 445
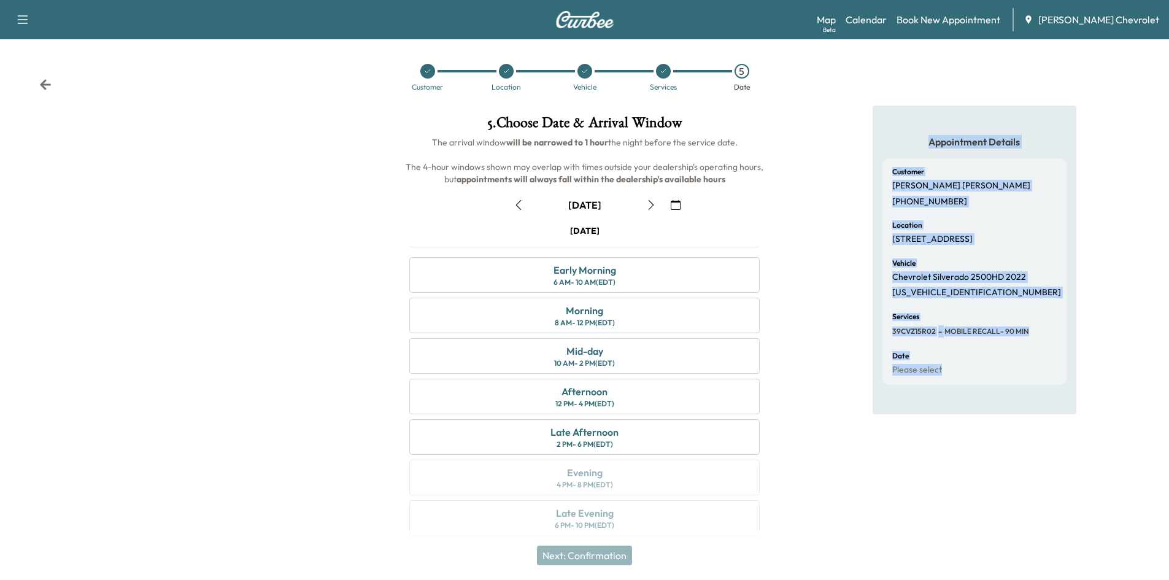
drag, startPoint x: 1024, startPoint y: 400, endPoint x: 868, endPoint y: 124, distance: 317.0
click at [869, 125] on div "Appointment Details Customer [PERSON_NAME] [PHONE_NUMBER] Location [STREET_ADDR…" at bounding box center [974, 328] width 390 height 445
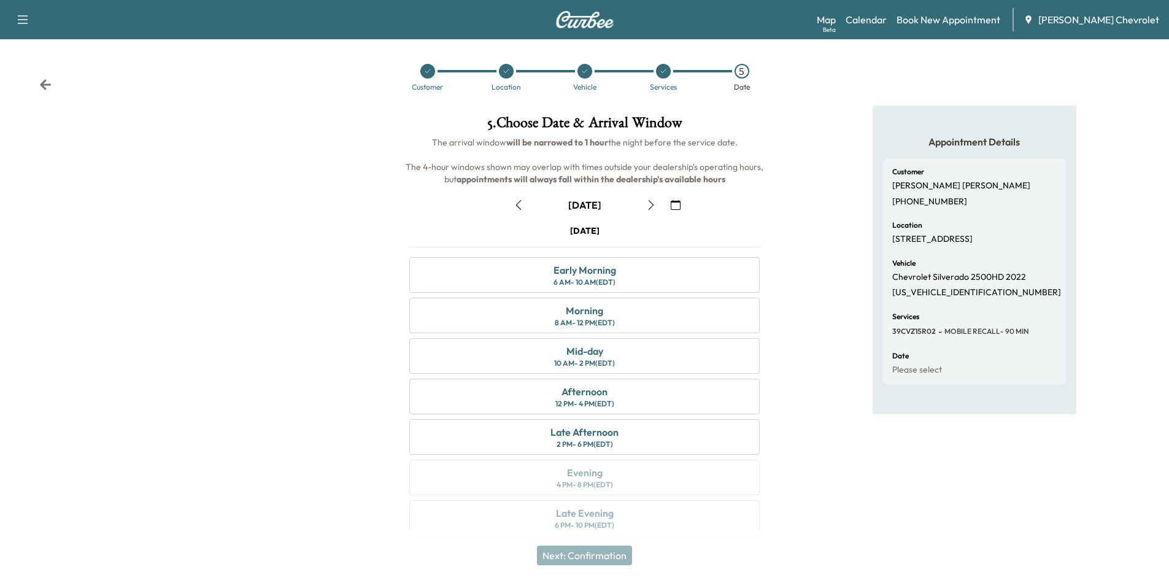
click at [863, 118] on div "Appointment Details Customer [PERSON_NAME] [PHONE_NUMBER] Location [STREET_ADDR…" at bounding box center [974, 328] width 390 height 445
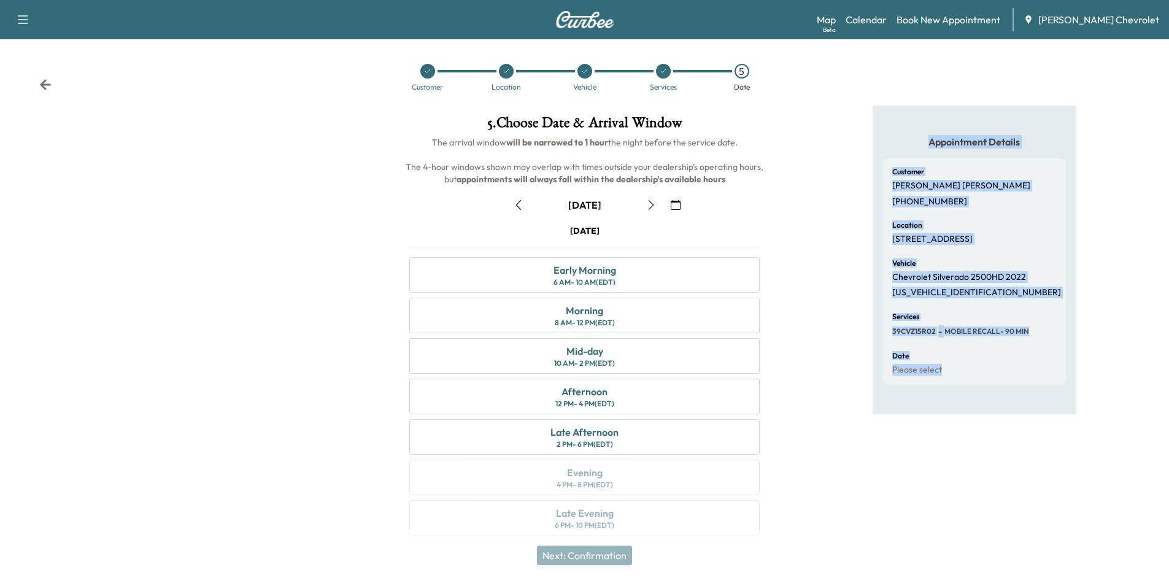
drag, startPoint x: 882, startPoint y: 151, endPoint x: 1023, endPoint y: 398, distance: 284.5
click at [1023, 398] on div "Appointment Details Customer [PERSON_NAME] [PHONE_NUMBER] Location [STREET_ADDR…" at bounding box center [974, 260] width 204 height 309
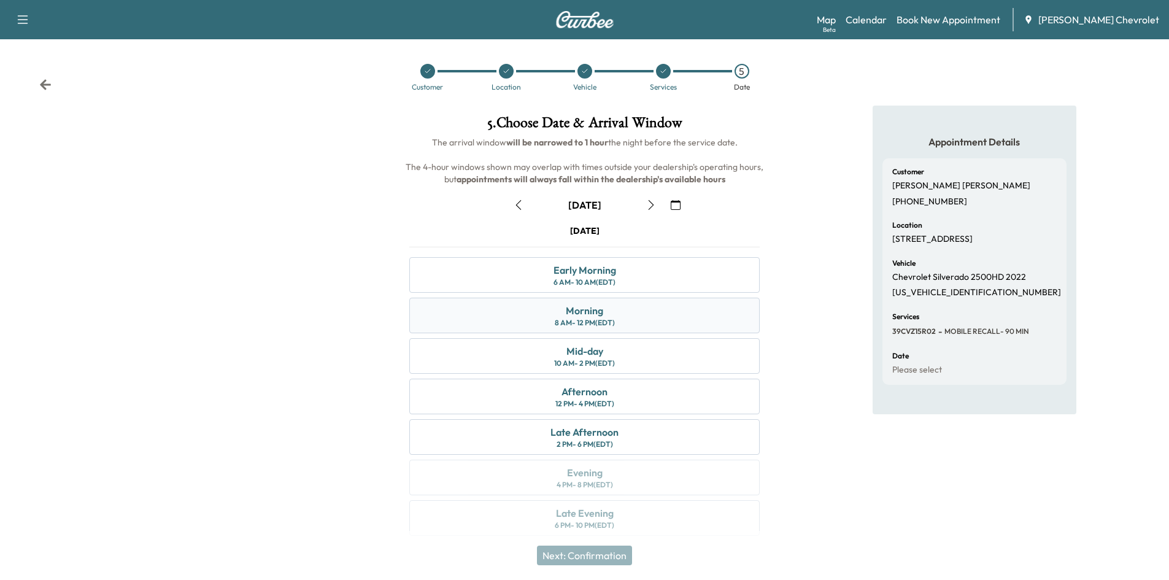
scroll to position [10, 0]
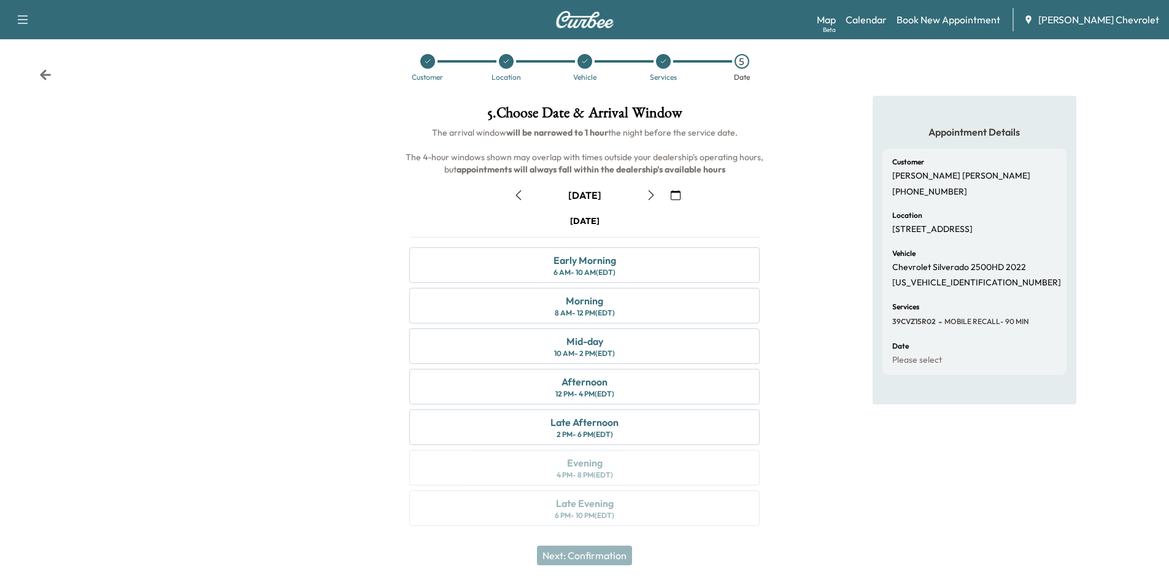
click at [645, 190] on button "button" at bounding box center [651, 195] width 21 height 20
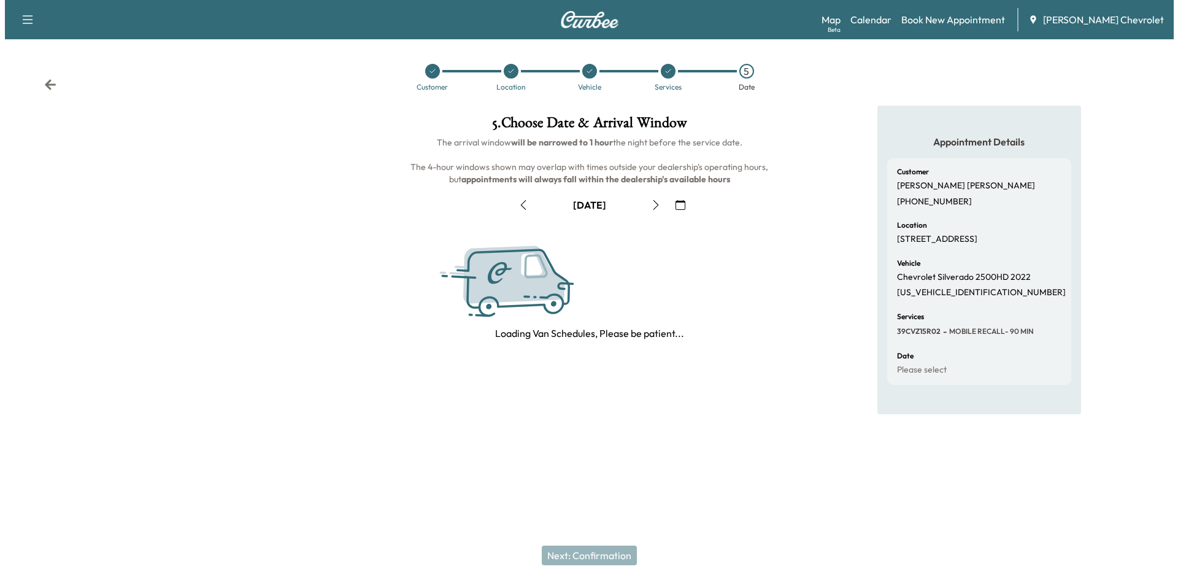
scroll to position [0, 0]
click at [677, 208] on icon "button" at bounding box center [680, 205] width 10 height 10
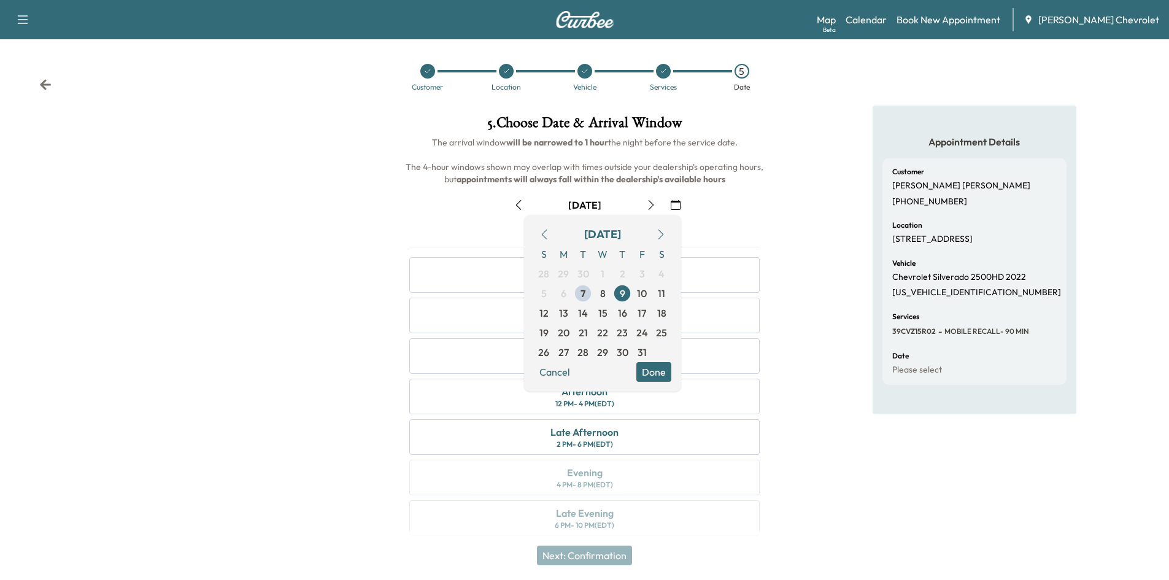
click at [780, 221] on div "Appointment Details Customer [PERSON_NAME] [PHONE_NUMBER] Location [STREET_ADDR…" at bounding box center [974, 328] width 390 height 445
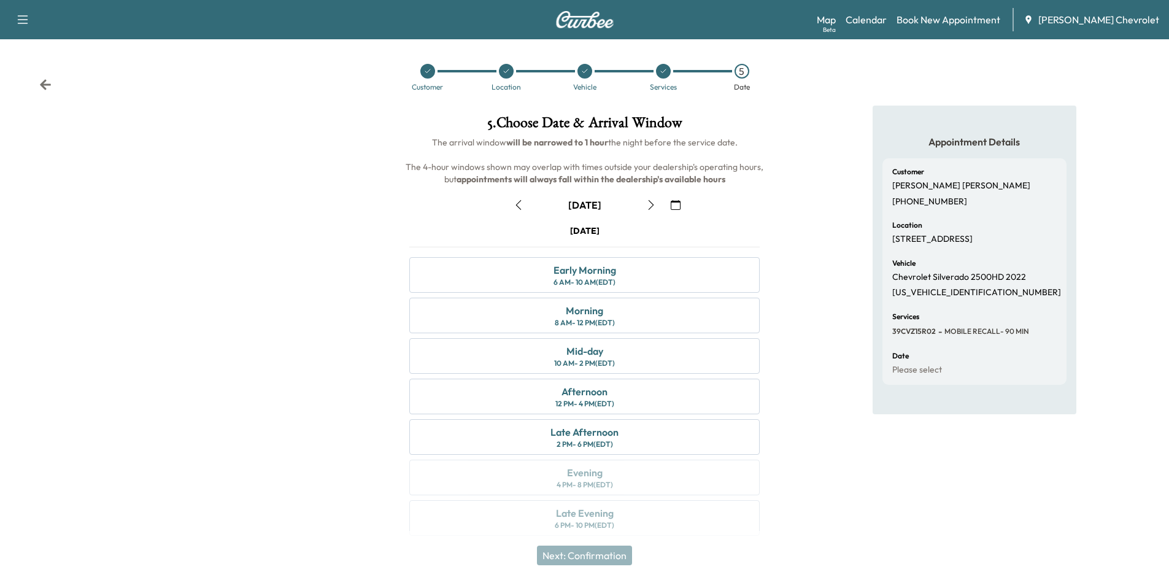
click at [798, 224] on div "Appointment Details Customer [PERSON_NAME] [PHONE_NUMBER] Location [STREET_ADDR…" at bounding box center [974, 328] width 390 height 445
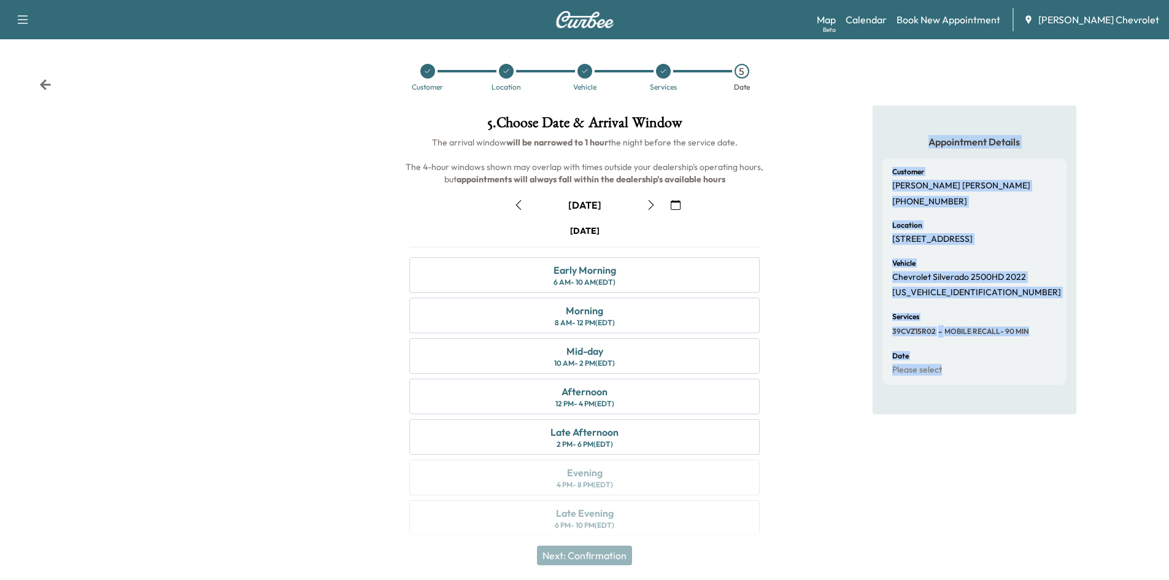
drag, startPoint x: 898, startPoint y: 145, endPoint x: 1028, endPoint y: 402, distance: 288.1
click at [1028, 402] on div "Appointment Details Customer [PERSON_NAME] [PHONE_NUMBER] Location [STREET_ADDR…" at bounding box center [974, 260] width 204 height 309
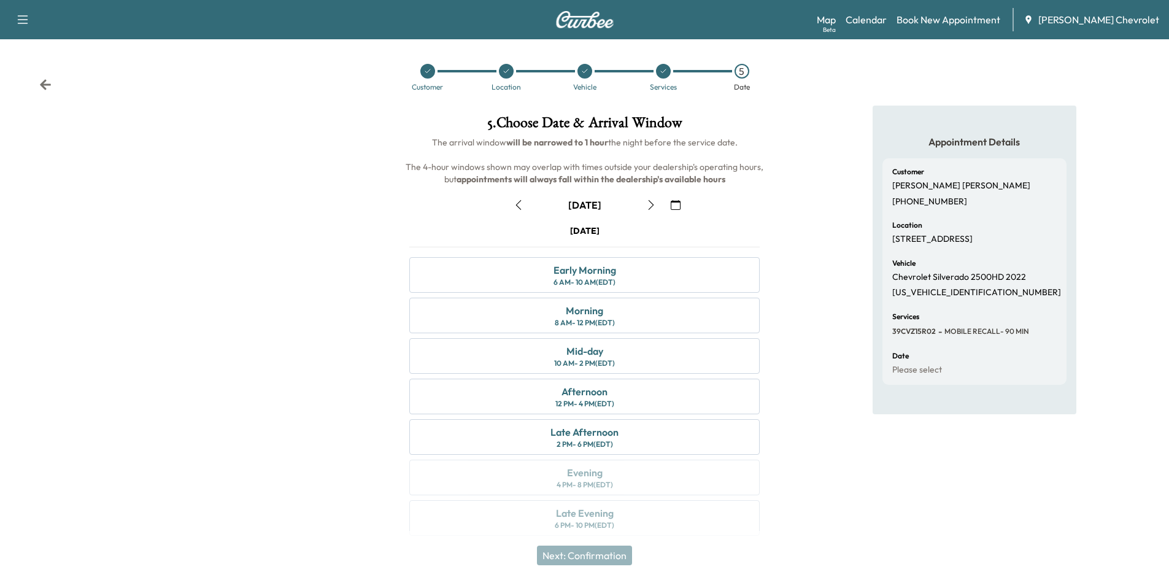
click at [893, 239] on p "[STREET_ADDRESS]" at bounding box center [932, 239] width 80 height 11
drag, startPoint x: 958, startPoint y: 245, endPoint x: 946, endPoint y: 250, distance: 13.5
click at [946, 245] on p "[STREET_ADDRESS]" at bounding box center [932, 239] width 80 height 11
drag, startPoint x: 21, startPoint y: 80, endPoint x: 47, endPoint y: 87, distance: 26.2
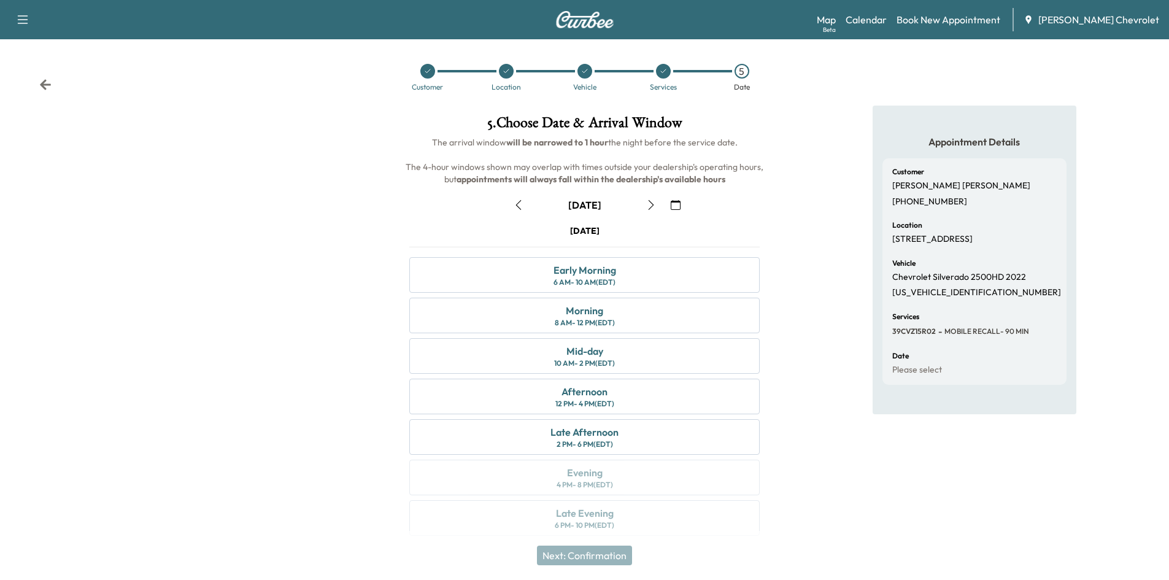
click at [21, 80] on div "Customer Location Vehicle Services 5 Date" at bounding box center [584, 77] width 1169 height 56
click at [47, 87] on icon at bounding box center [45, 85] width 12 height 12
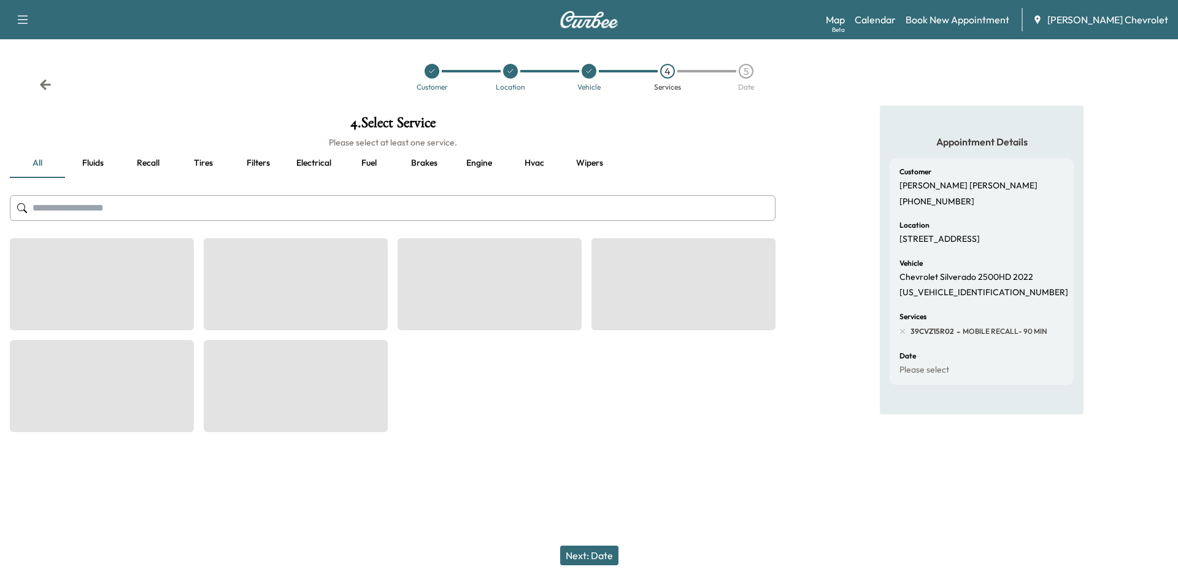
click at [47, 87] on icon at bounding box center [45, 85] width 12 height 12
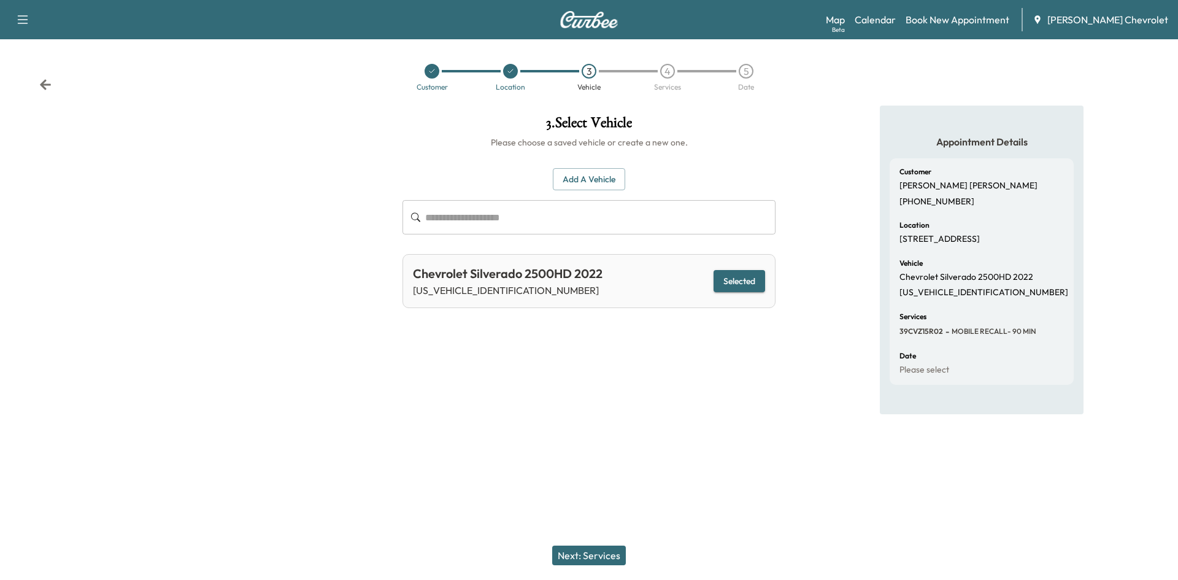
click at [47, 87] on icon at bounding box center [45, 85] width 12 height 12
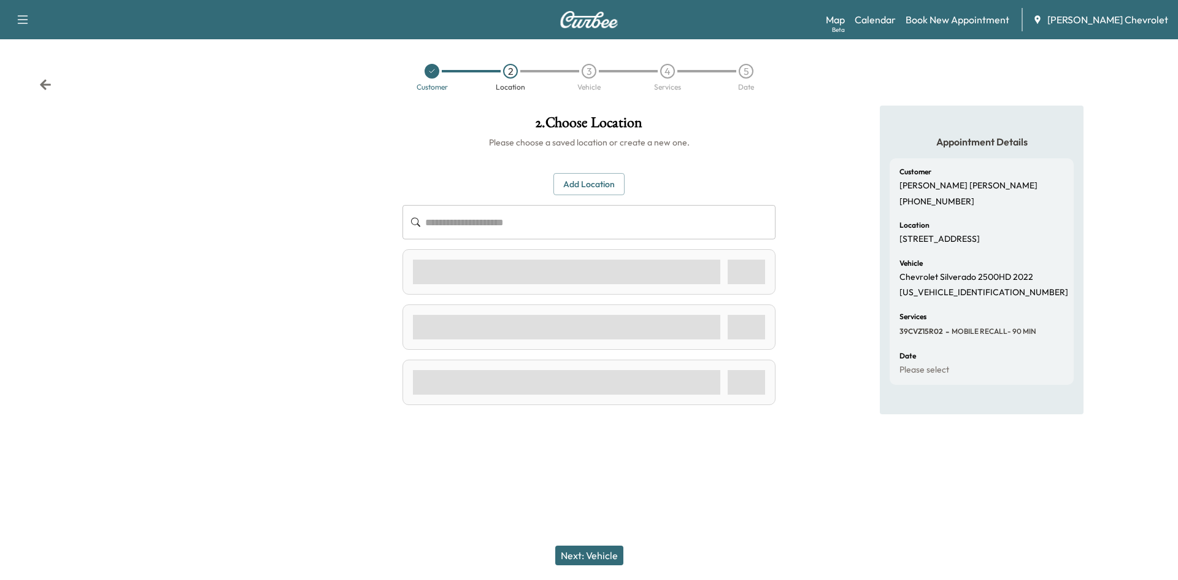
click at [47, 87] on icon at bounding box center [45, 85] width 12 height 12
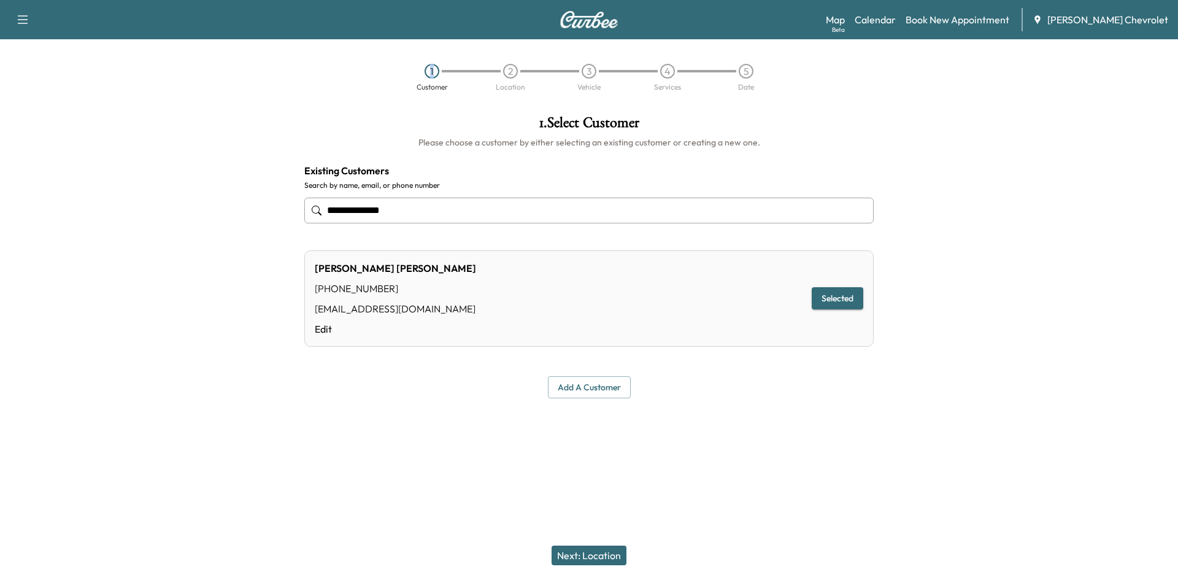
click at [47, 87] on div "1 Customer 2 Location 3 Vehicle 4 Services 5 Date" at bounding box center [589, 77] width 1178 height 56
drag, startPoint x: 441, startPoint y: 204, endPoint x: 299, endPoint y: 192, distance: 142.3
click at [299, 192] on div "**********" at bounding box center [588, 257] width 589 height 302
type input "**********"
click at [326, 150] on div "**********" at bounding box center [588, 257] width 589 height 302
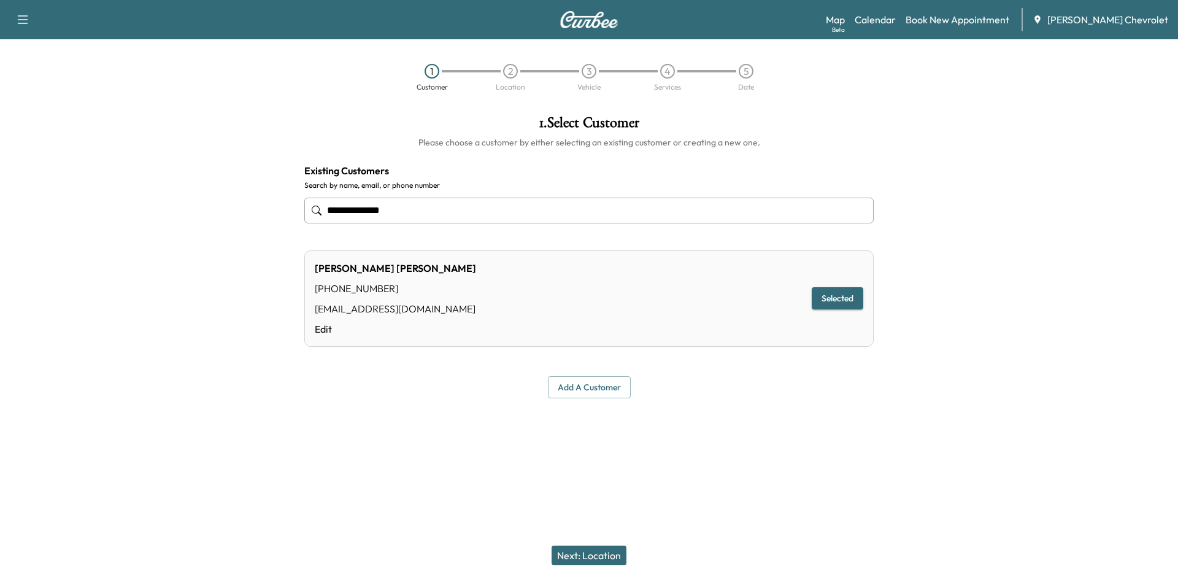
click at [926, 82] on div "1 Customer 2 Location 3 Vehicle 4 Services 5 Date" at bounding box center [589, 77] width 1178 height 56
